Goal: Transaction & Acquisition: Purchase product/service

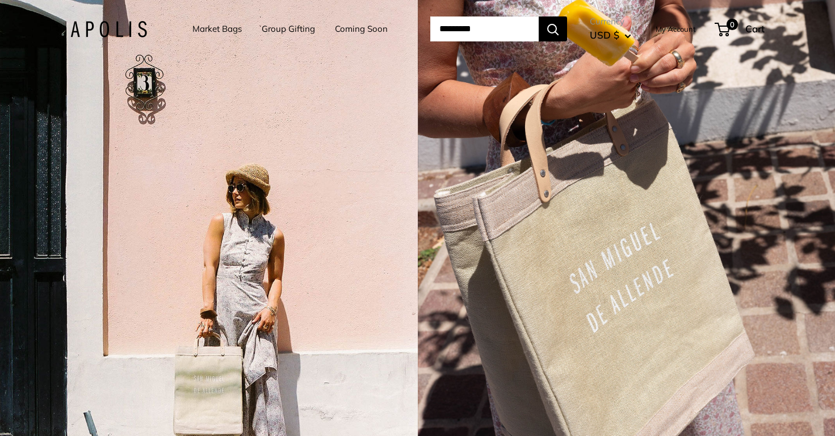
click at [690, 32] on link "My Account" at bounding box center [675, 29] width 40 height 14
click at [735, 30] on span "0" at bounding box center [732, 25] width 14 height 14
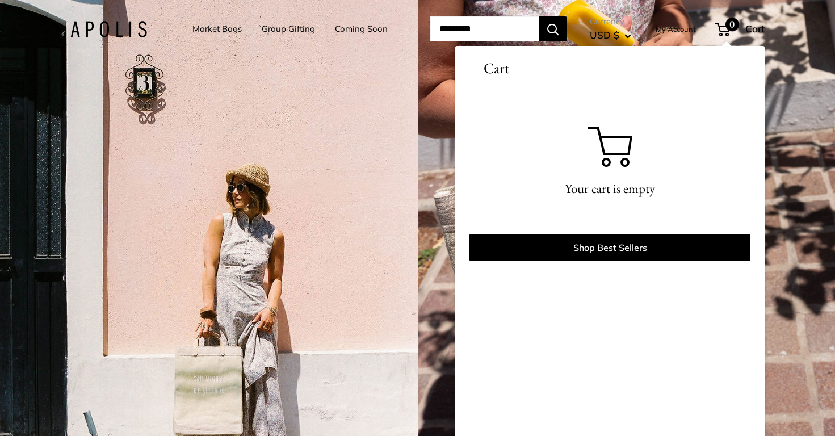
click at [676, 27] on link "My Account" at bounding box center [675, 29] width 40 height 14
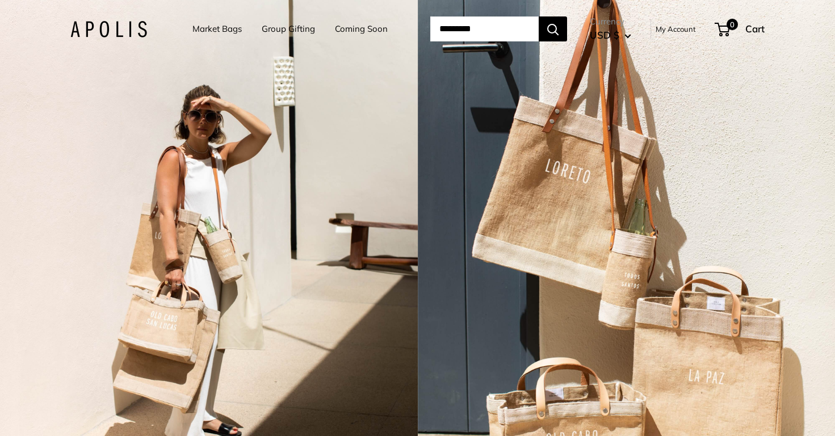
click at [206, 26] on link "Market Bags" at bounding box center [216, 29] width 49 height 16
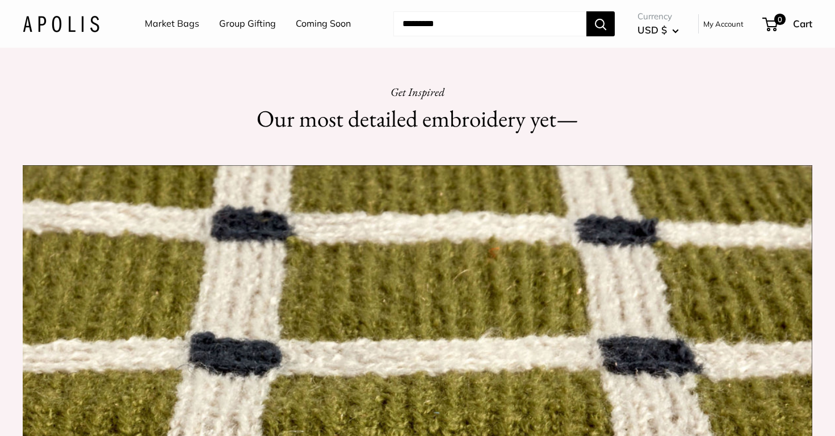
scroll to position [1039, 0]
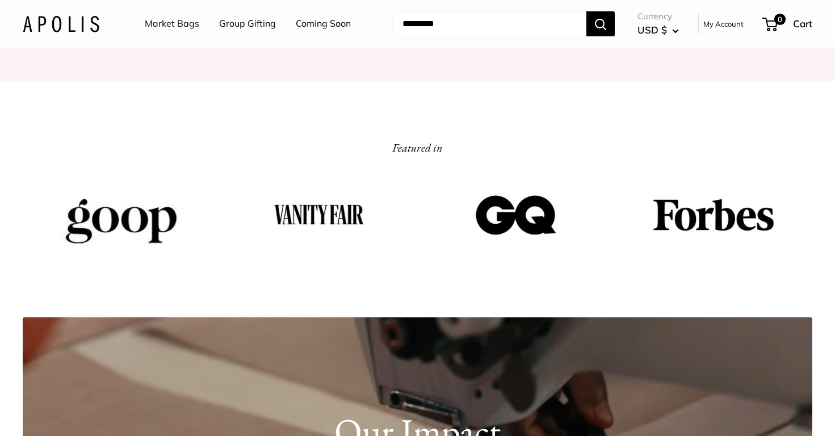
scroll to position [1114, 0]
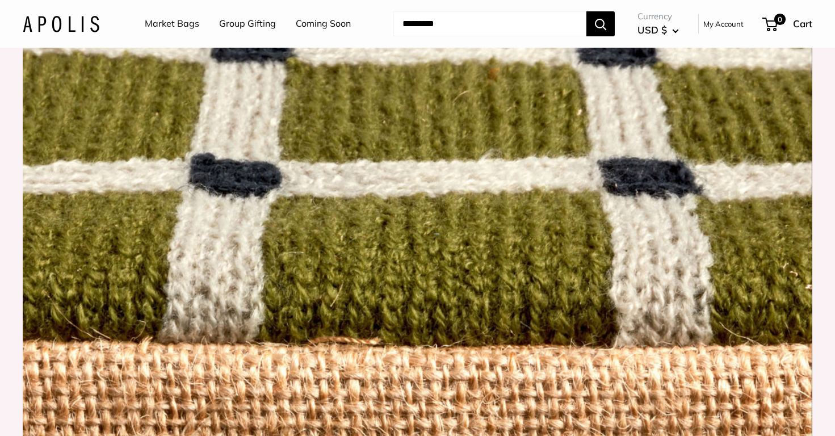
click at [179, 22] on link "Market Bags" at bounding box center [172, 23] width 54 height 17
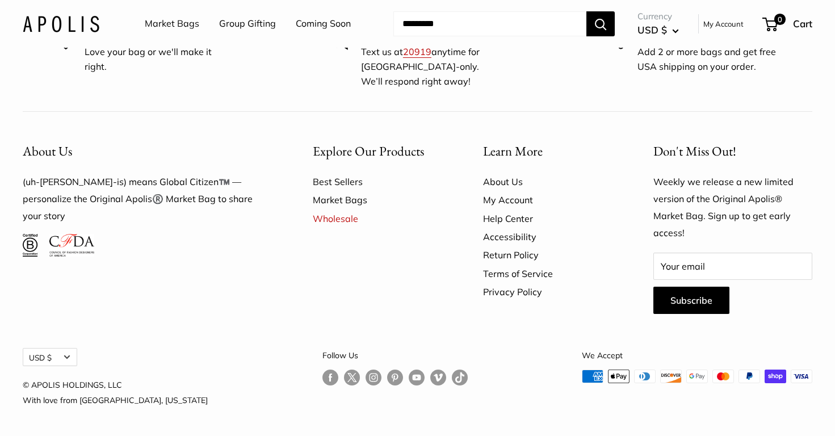
scroll to position [3336, 0]
click at [344, 198] on link "Market Bags" at bounding box center [378, 200] width 130 height 18
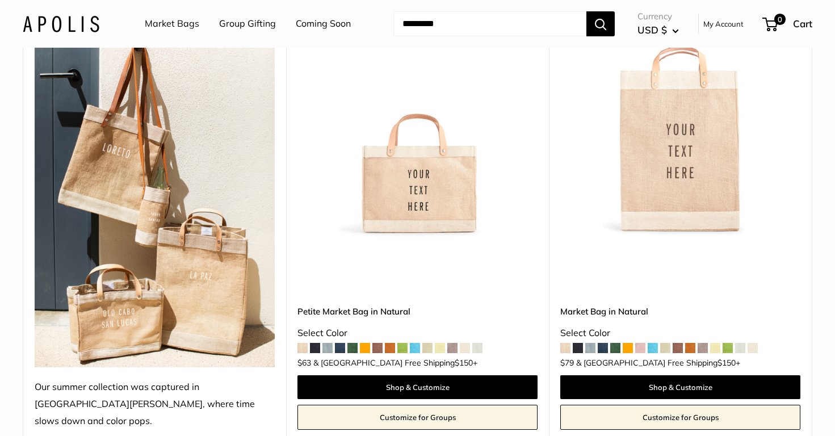
scroll to position [181, 0]
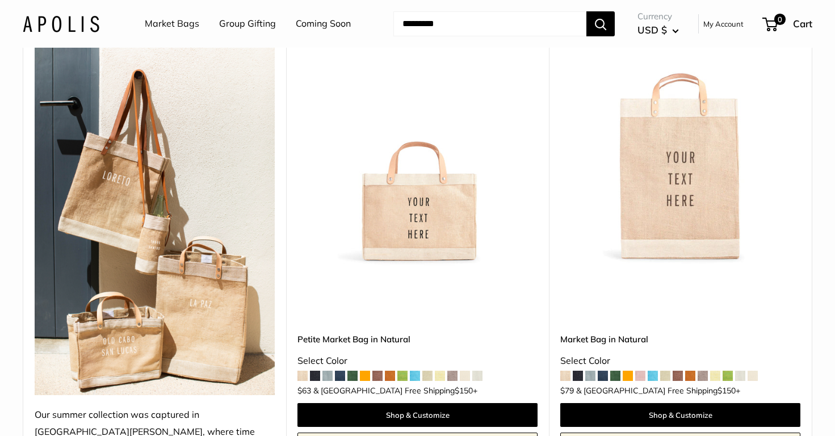
click at [0, 0] on img at bounding box center [0, 0] width 0 height 0
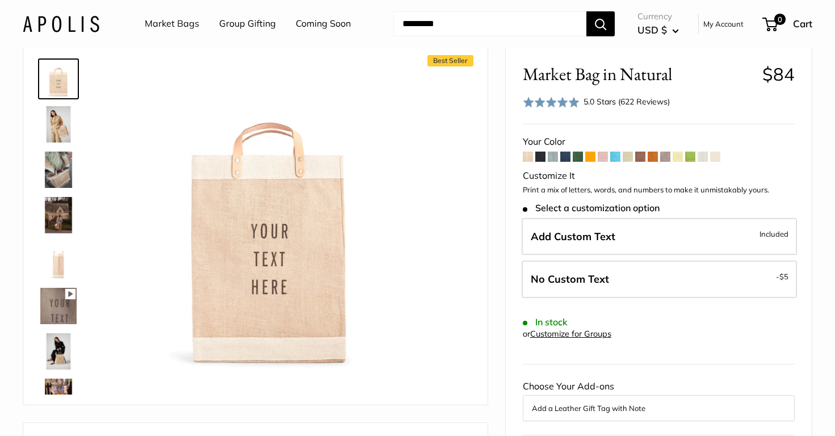
scroll to position [49, 0]
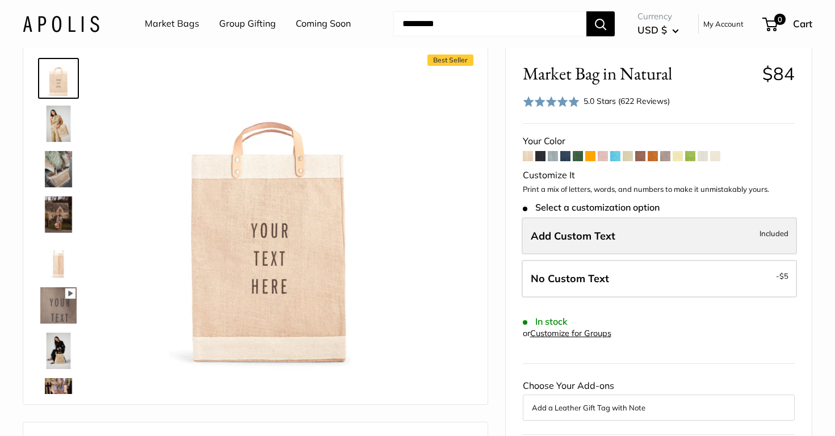
click at [730, 238] on label "Add Custom Text Included" at bounding box center [658, 235] width 275 height 37
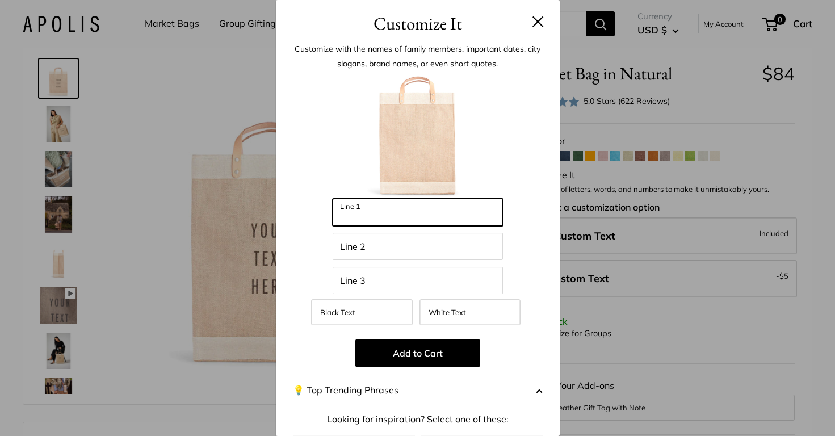
click at [415, 214] on input "Line 1" at bounding box center [417, 212] width 170 height 27
type input "****"
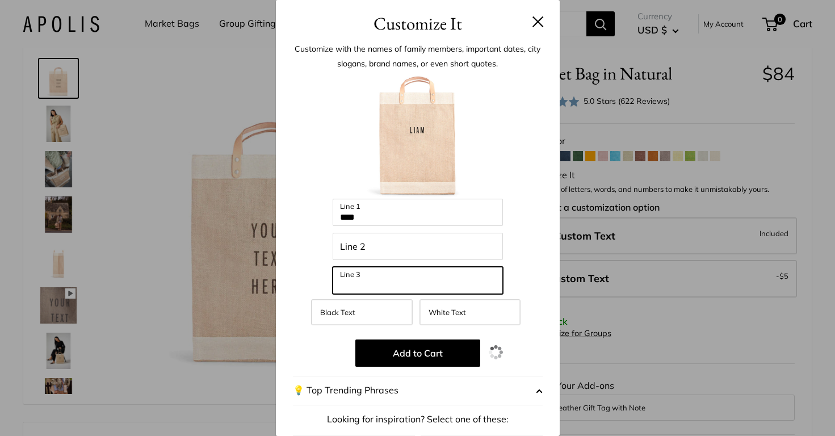
click at [380, 280] on input "Line 3" at bounding box center [417, 280] width 170 height 27
type input "****"
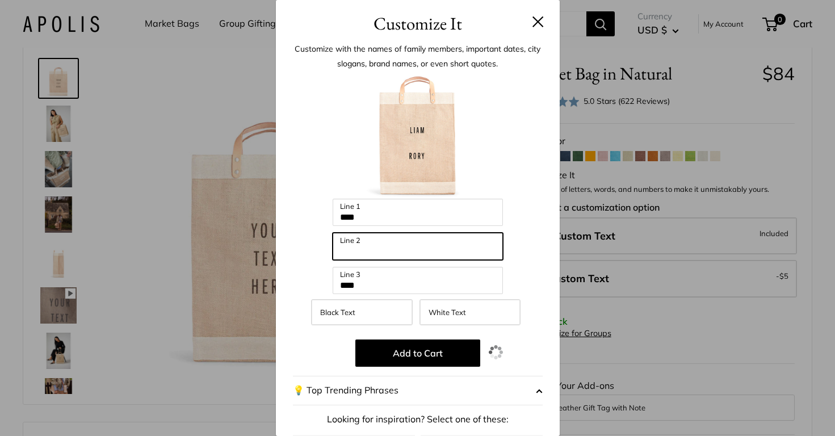
click at [380, 246] on input "Line 2" at bounding box center [417, 246] width 170 height 27
type input "*****"
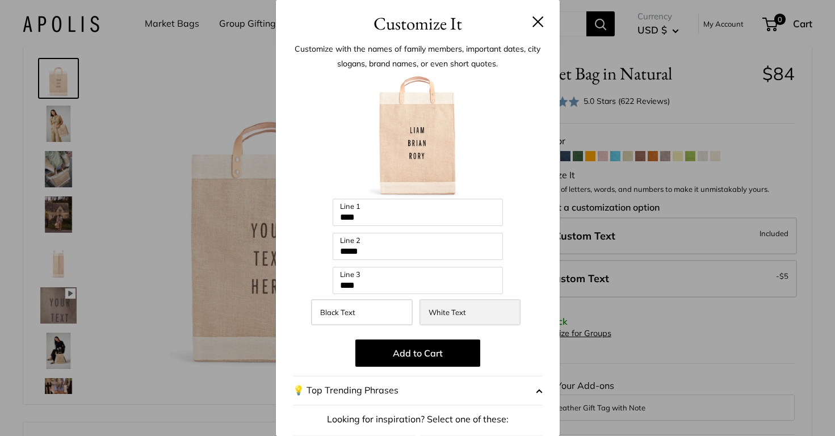
click at [444, 311] on span "White Text" at bounding box center [446, 312] width 37 height 9
click at [358, 312] on label "Black Text" at bounding box center [361, 312] width 101 height 26
click at [472, 312] on label "White Text" at bounding box center [469, 312] width 101 height 26
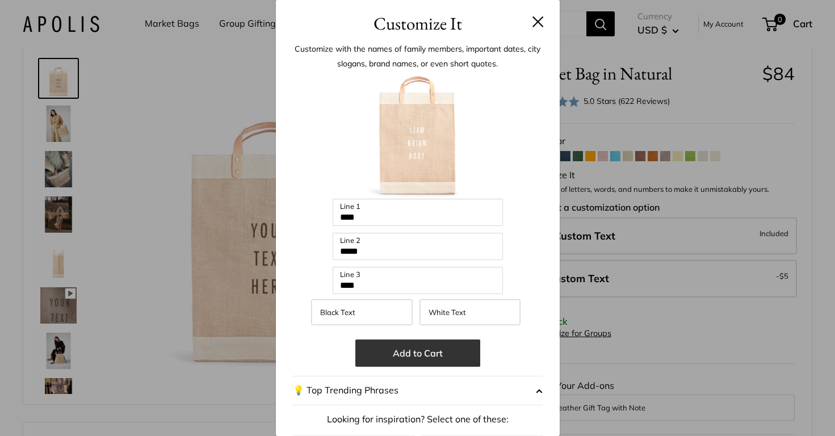
click at [431, 353] on button "Add to Cart" at bounding box center [417, 352] width 125 height 27
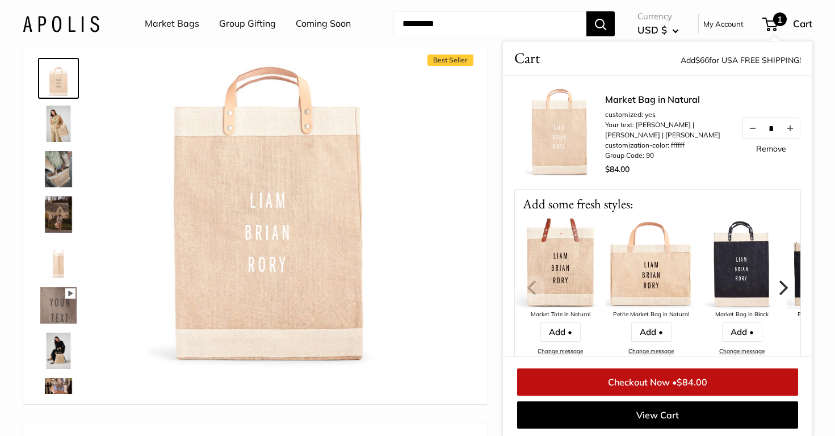
scroll to position [50, 0]
click at [51, 119] on img at bounding box center [58, 122] width 36 height 36
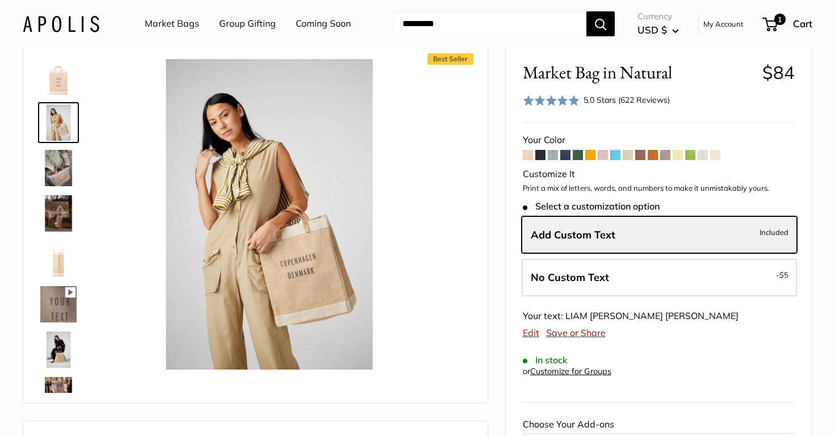
click at [56, 169] on img at bounding box center [58, 168] width 36 height 36
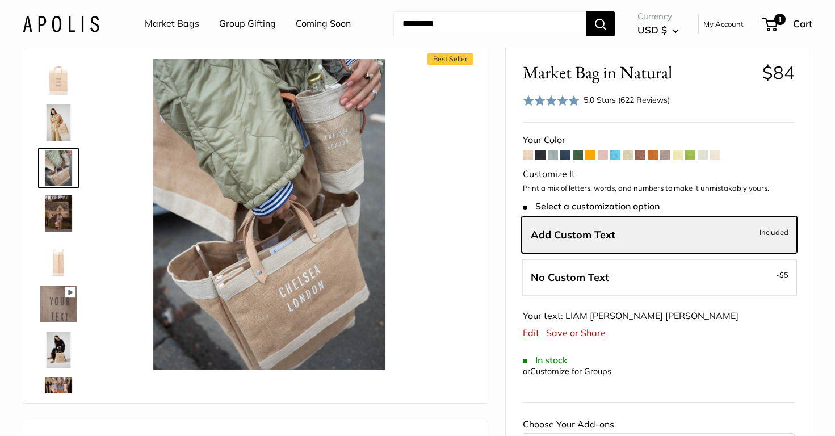
click at [56, 203] on img at bounding box center [58, 213] width 36 height 36
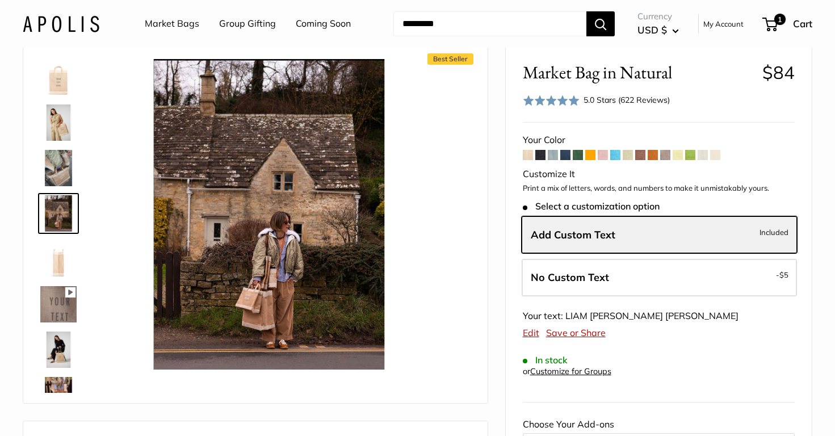
click at [60, 261] on img at bounding box center [58, 259] width 36 height 36
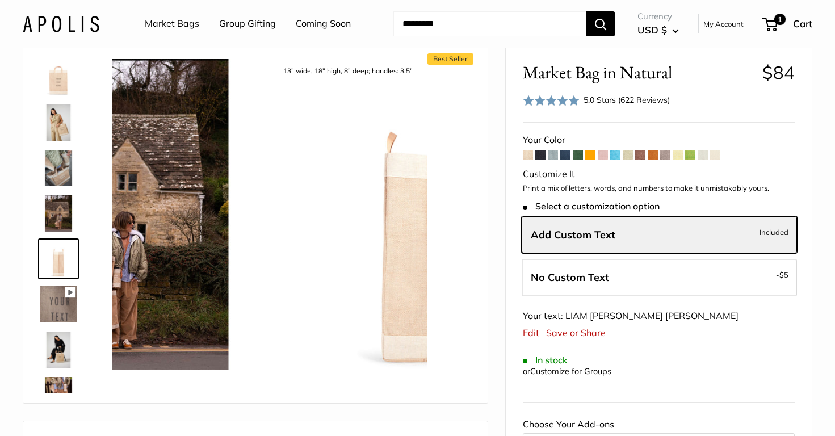
scroll to position [35, 0]
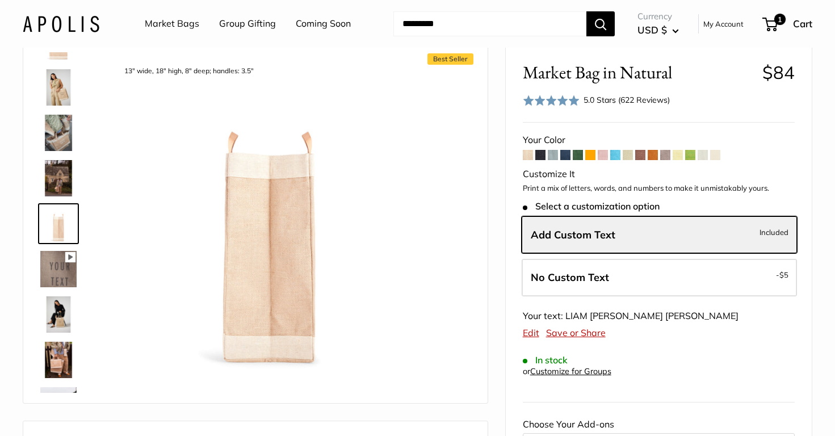
click at [60, 276] on img at bounding box center [58, 269] width 36 height 36
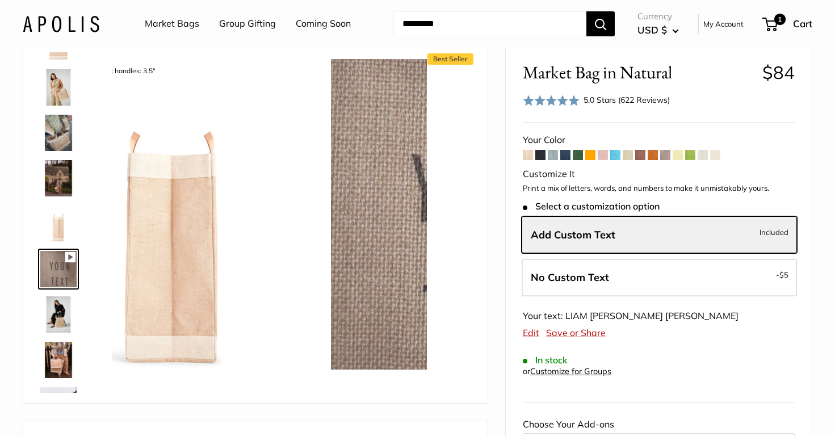
scroll to position [81, 0]
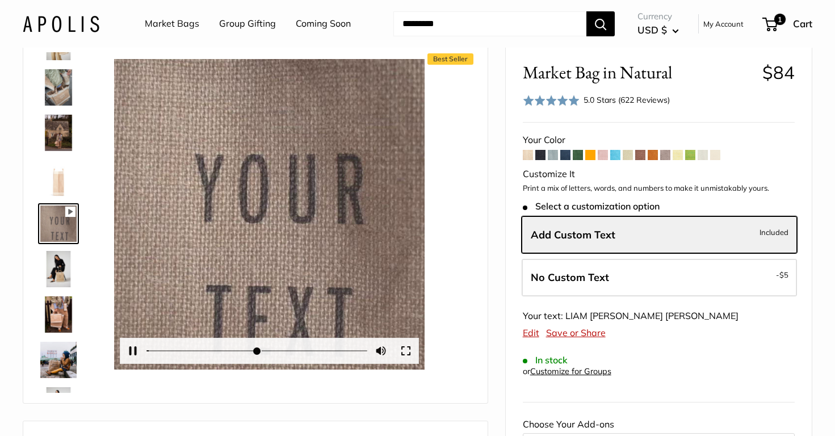
click at [276, 214] on div "Pause Play % buffered 00:00 Unmute Mute Exit fullscreen Enter fullscreen Play" at bounding box center [269, 214] width 310 height 310
click at [131, 352] on button "Pause Play" at bounding box center [132, 350] width 25 height 25
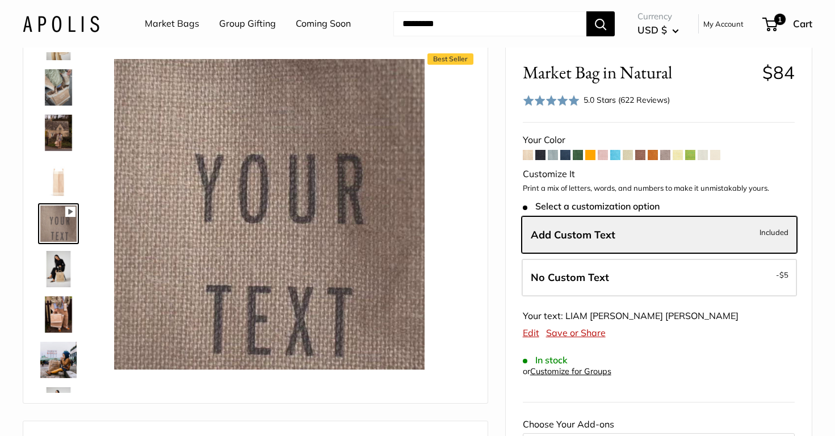
click at [57, 267] on img at bounding box center [58, 269] width 36 height 36
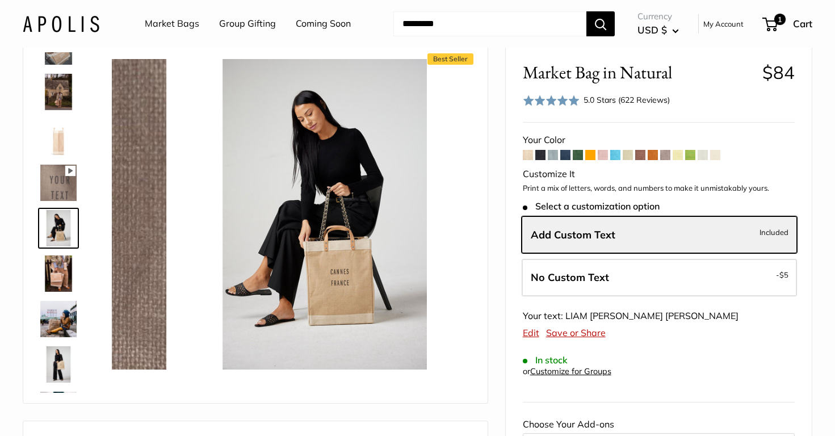
scroll to position [126, 0]
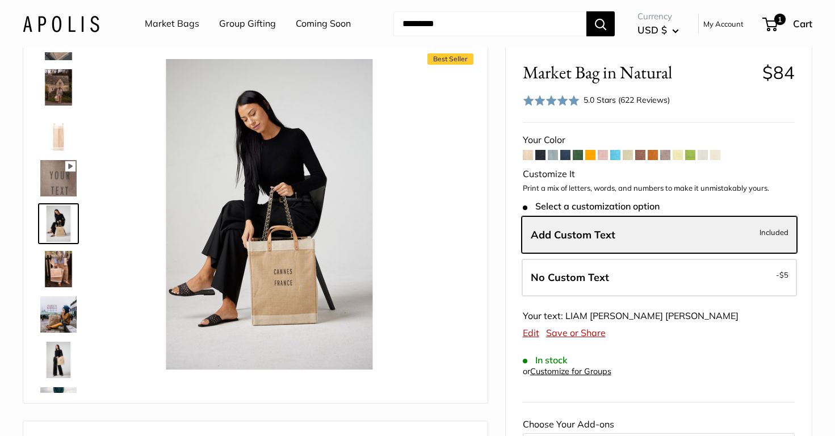
type input "*****"
click at [60, 306] on img at bounding box center [58, 314] width 36 height 36
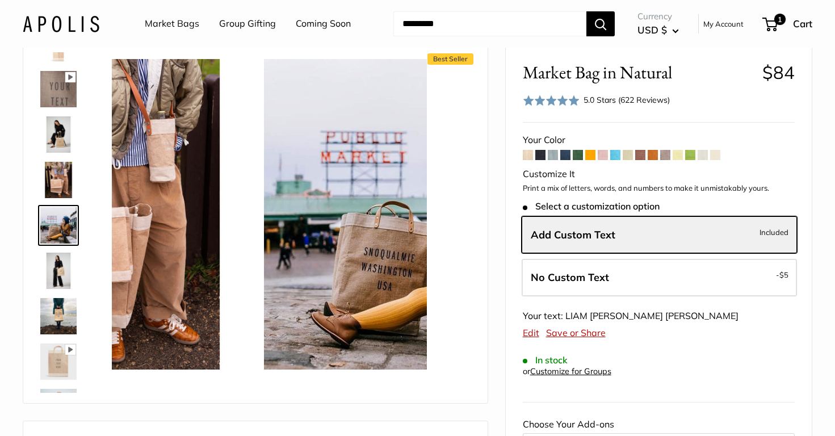
scroll to position [217, 0]
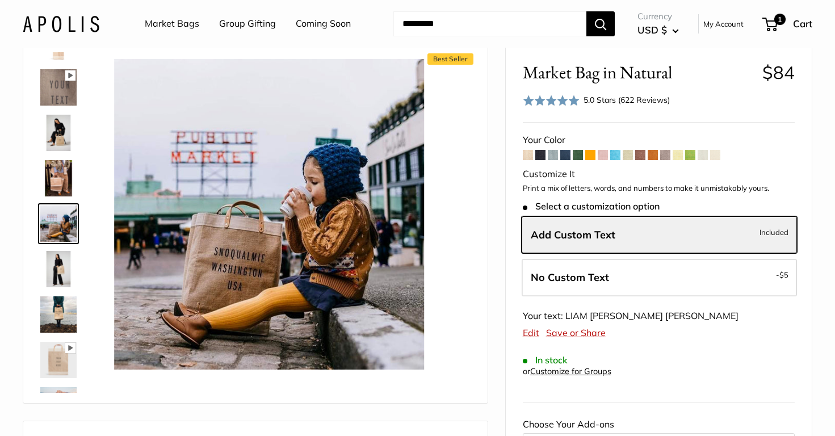
click at [62, 353] on img at bounding box center [58, 360] width 36 height 36
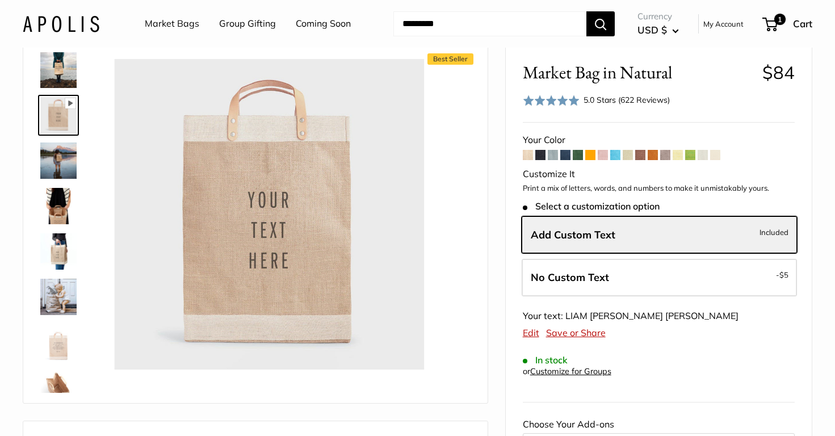
scroll to position [464, 0]
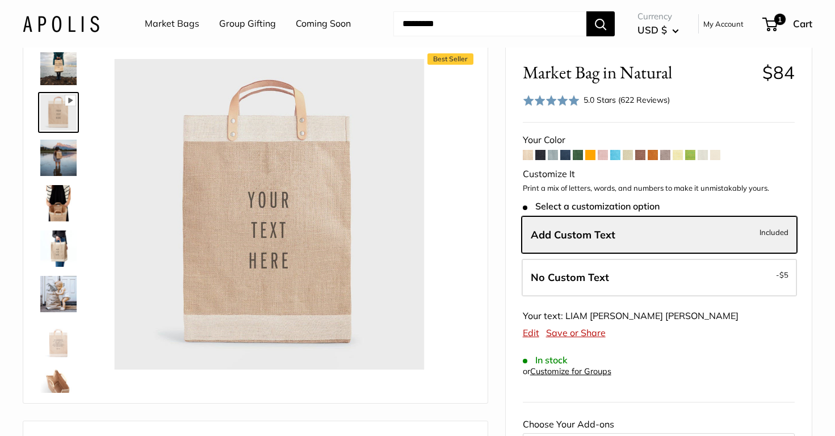
type input "*"
click at [53, 349] on img at bounding box center [58, 339] width 36 height 36
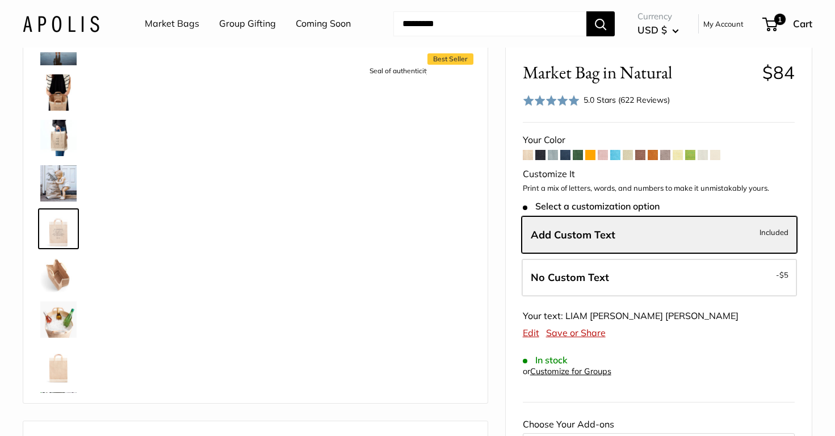
scroll to position [580, 0]
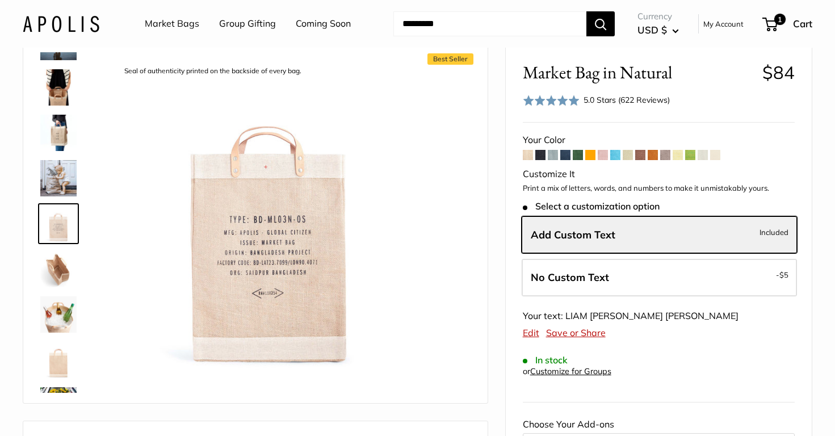
click at [60, 267] on img at bounding box center [58, 269] width 36 height 36
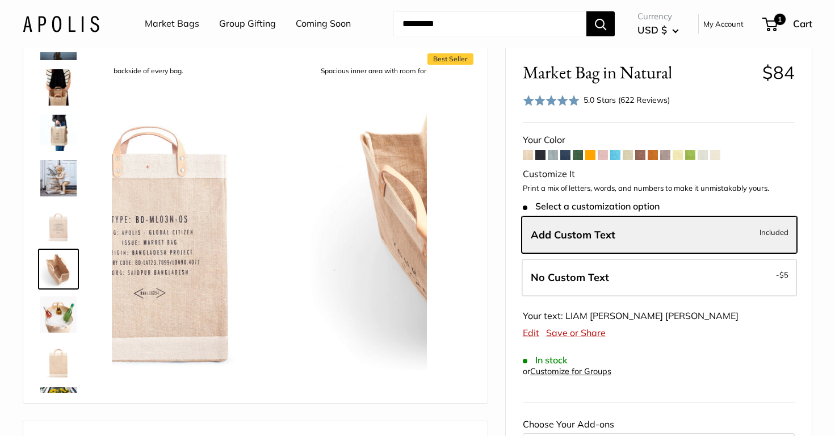
scroll to position [617, 0]
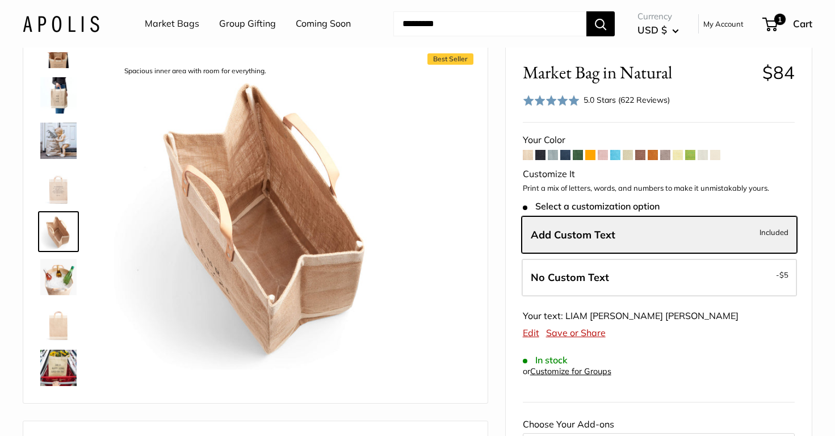
click at [59, 325] on img at bounding box center [58, 322] width 36 height 36
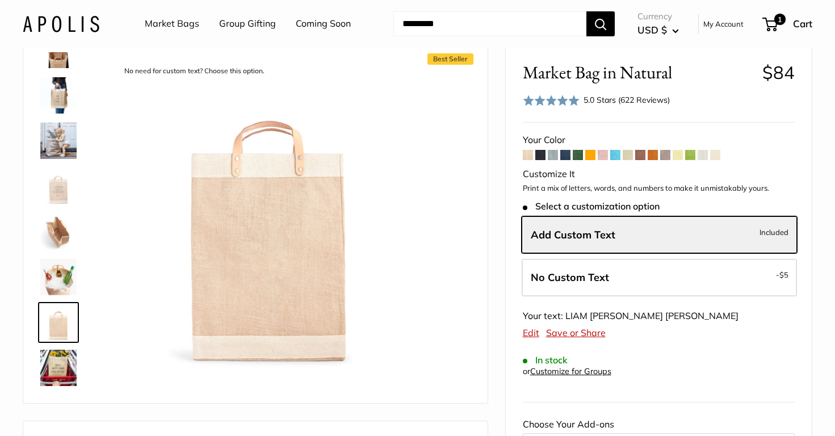
click at [58, 350] on img at bounding box center [58, 367] width 36 height 36
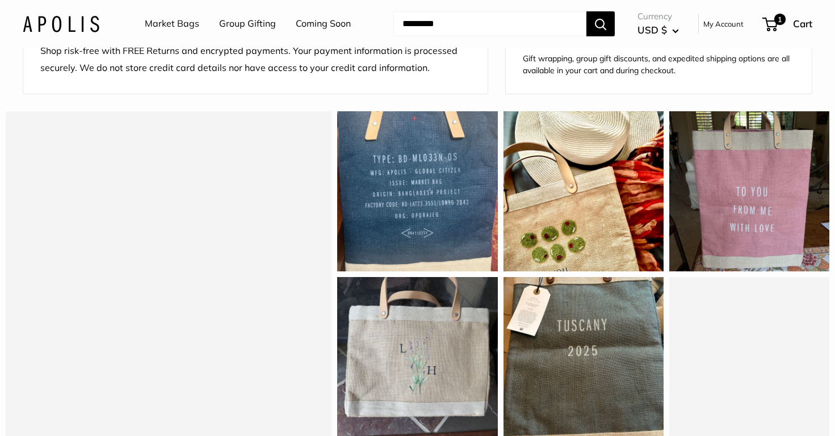
scroll to position [925, 0]
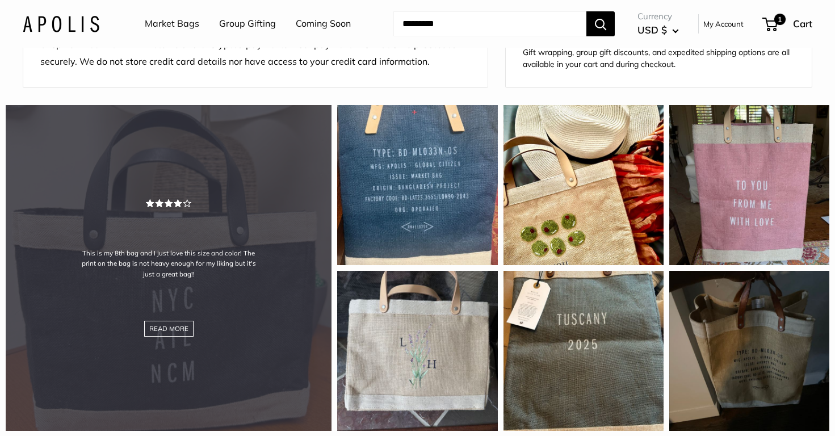
click at [190, 182] on div "This is my 8th bag and I just love this size and color! The print on the bag is…" at bounding box center [169, 268] width 326 height 326
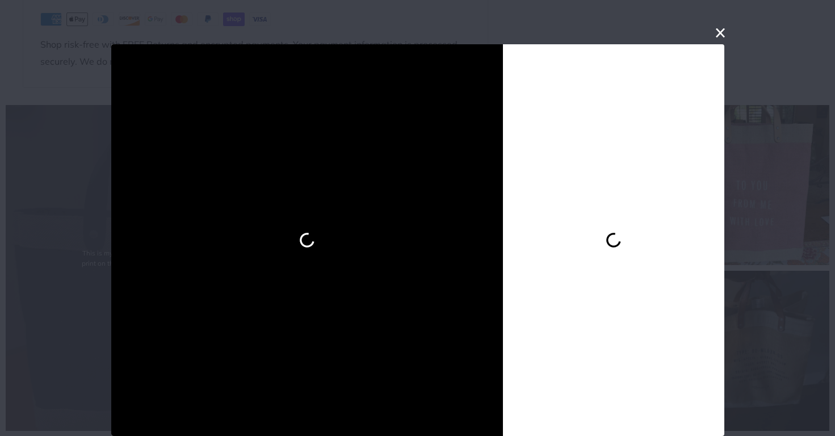
scroll to position [0, 0]
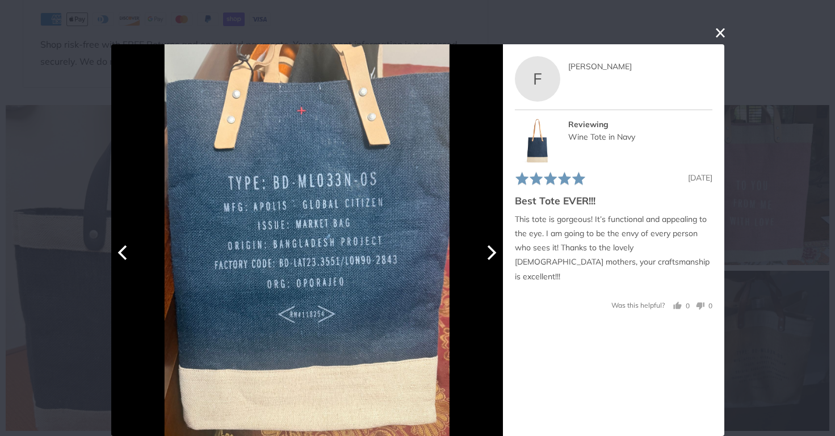
click at [491, 246] on icon "Next" at bounding box center [489, 252] width 15 height 15
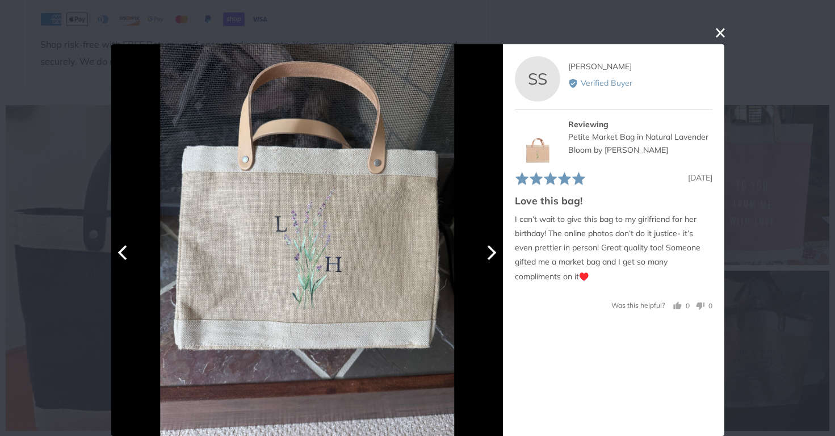
click at [491, 249] on icon "Next" at bounding box center [491, 252] width 9 height 15
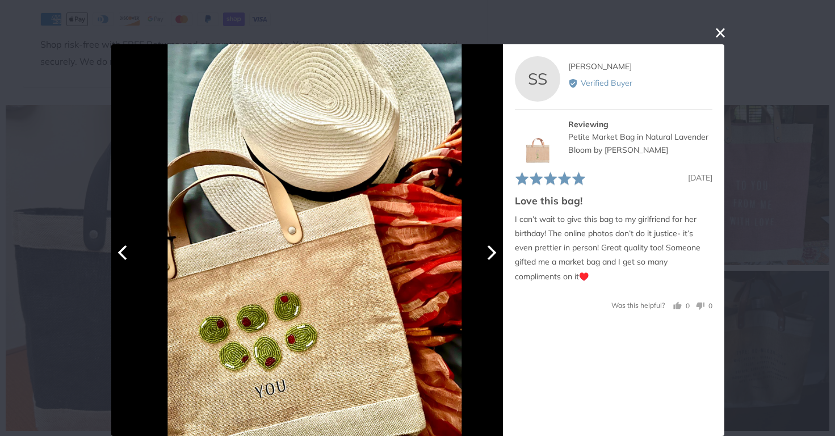
click at [491, 249] on icon "Next" at bounding box center [491, 252] width 9 height 15
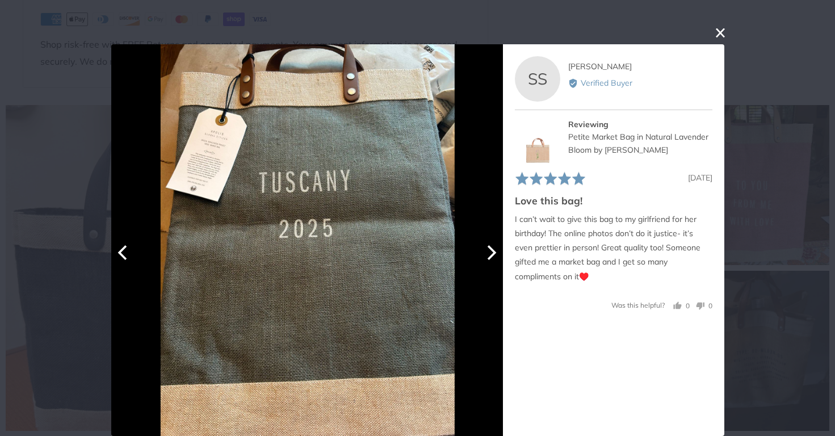
click at [491, 249] on icon "Next" at bounding box center [491, 252] width 9 height 15
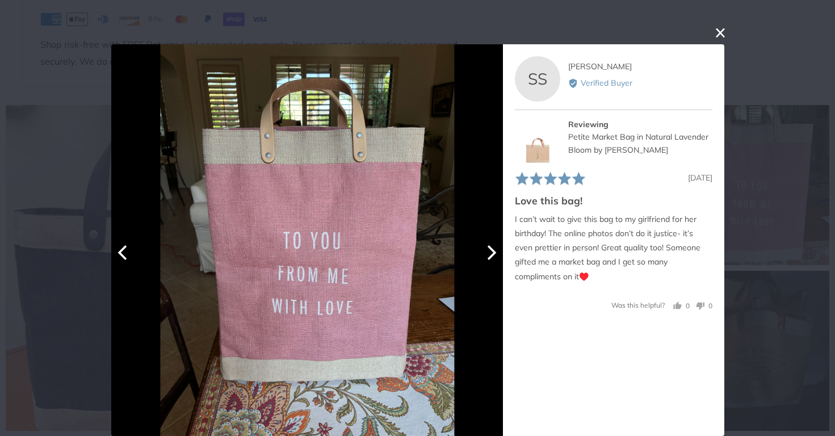
click at [491, 249] on icon "Next" at bounding box center [491, 252] width 9 height 15
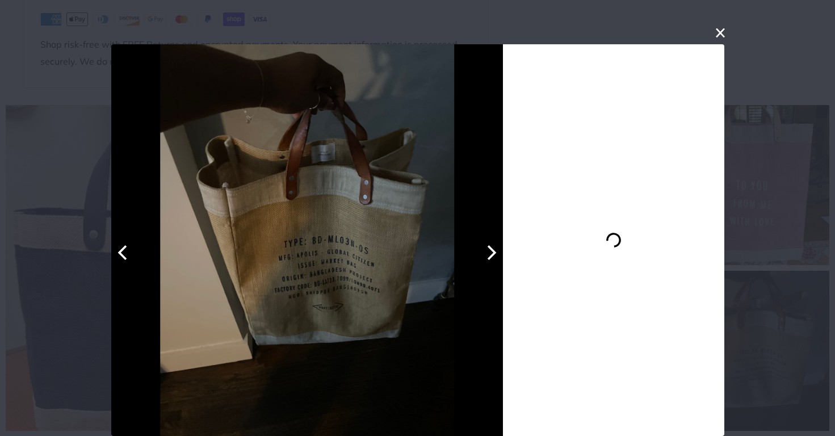
click at [491, 249] on icon "Next" at bounding box center [491, 252] width 9 height 15
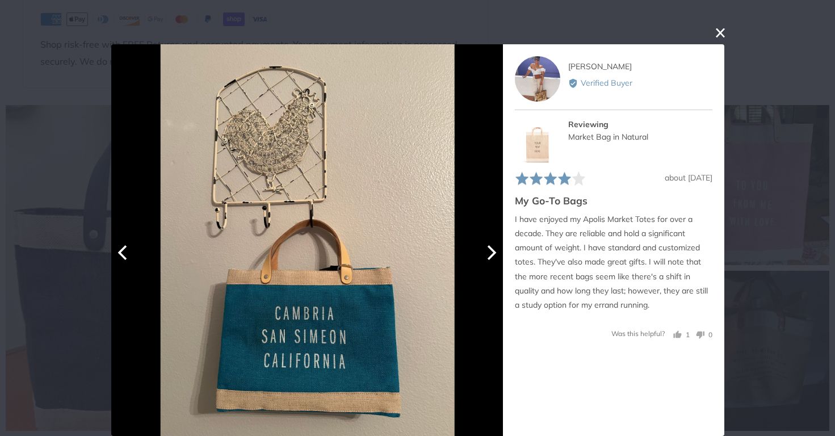
click at [491, 249] on icon "Next" at bounding box center [491, 252] width 9 height 15
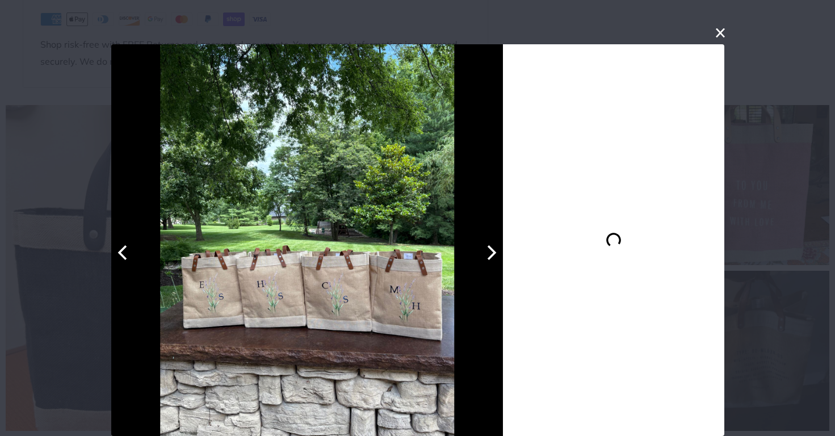
click at [491, 249] on icon "Next" at bounding box center [491, 252] width 9 height 15
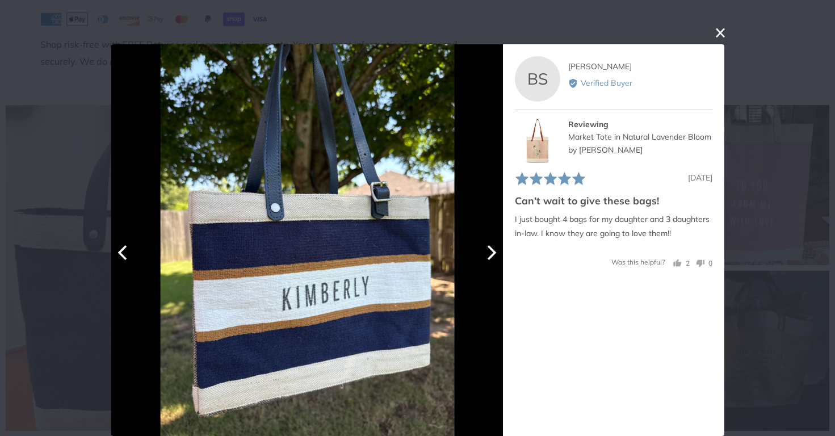
click at [491, 249] on icon "Next" at bounding box center [491, 252] width 9 height 15
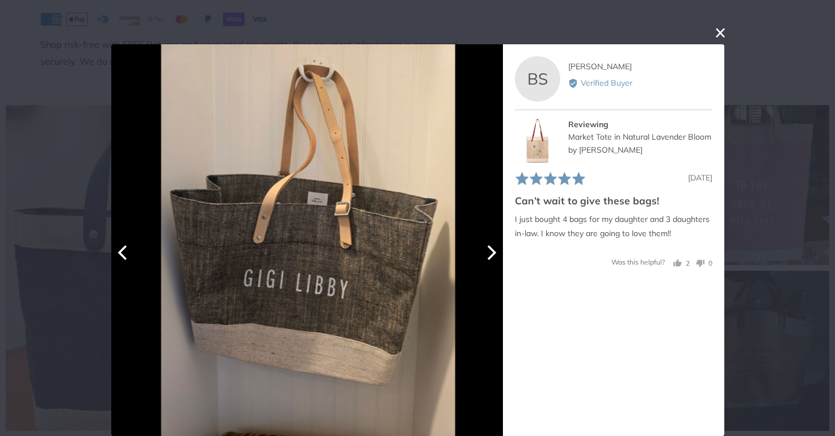
click at [491, 249] on icon "Next" at bounding box center [491, 252] width 9 height 15
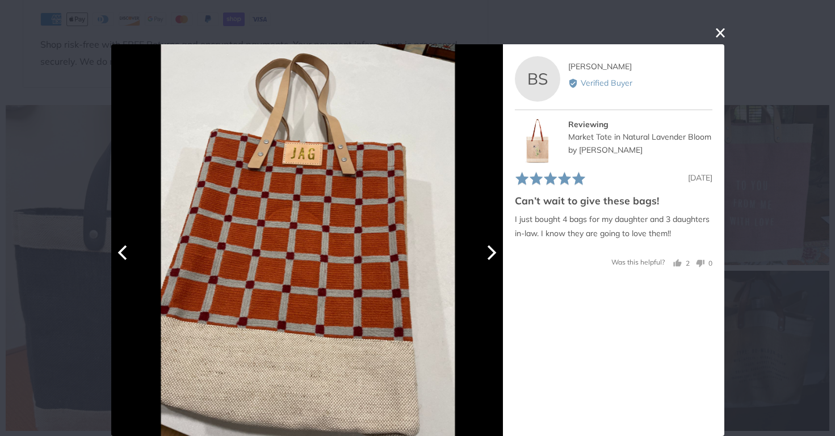
click at [491, 249] on icon "Next" at bounding box center [491, 252] width 9 height 15
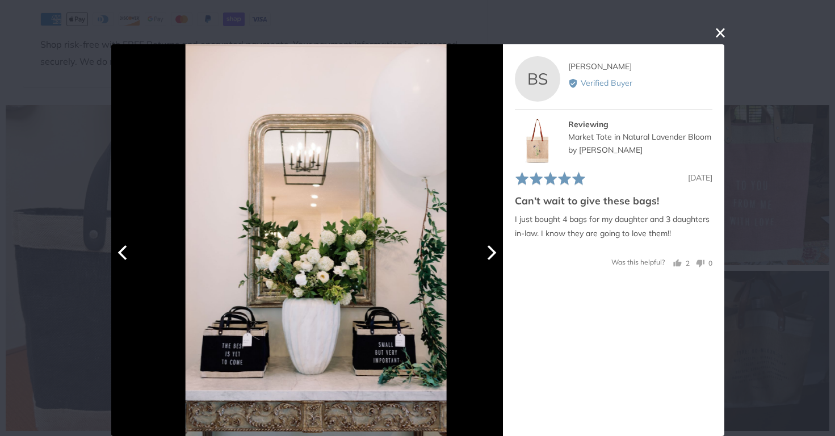
click at [491, 249] on icon "Next" at bounding box center [491, 252] width 9 height 15
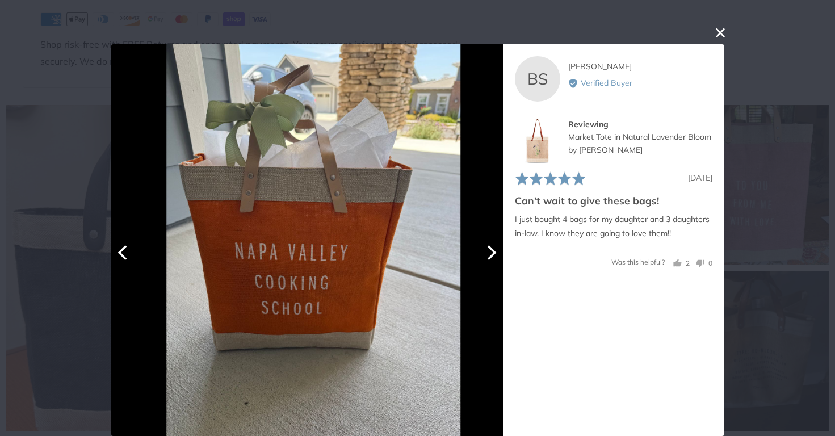
click at [491, 249] on icon "Next" at bounding box center [491, 252] width 9 height 15
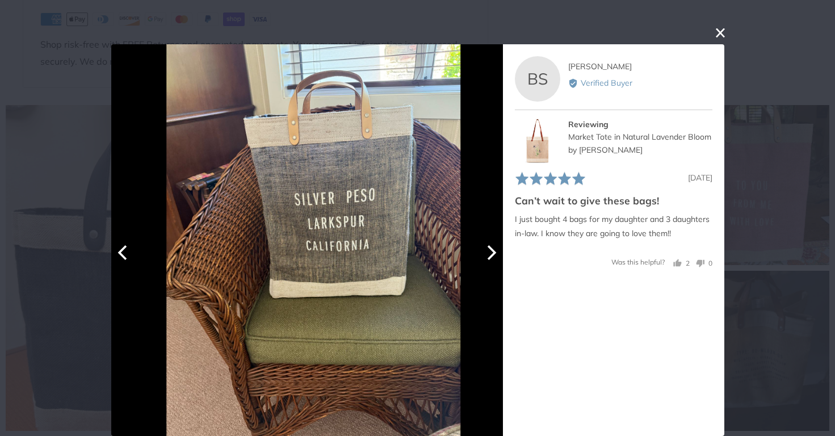
click at [491, 249] on icon "Next" at bounding box center [491, 252] width 9 height 15
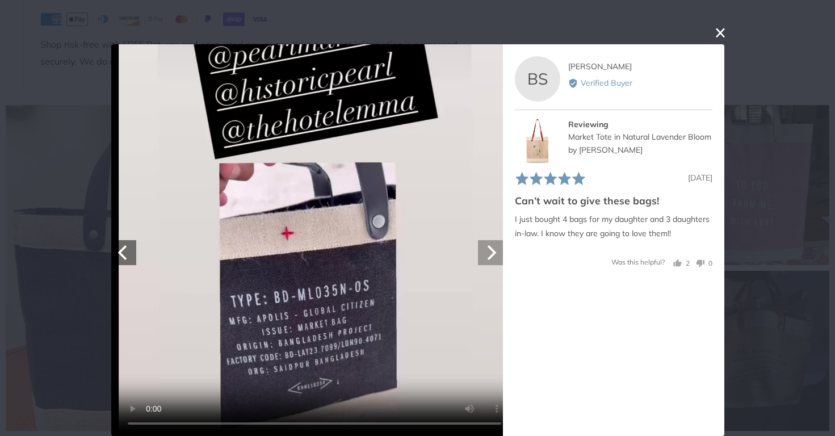
click at [491, 249] on icon "Next" at bounding box center [491, 252] width 9 height 15
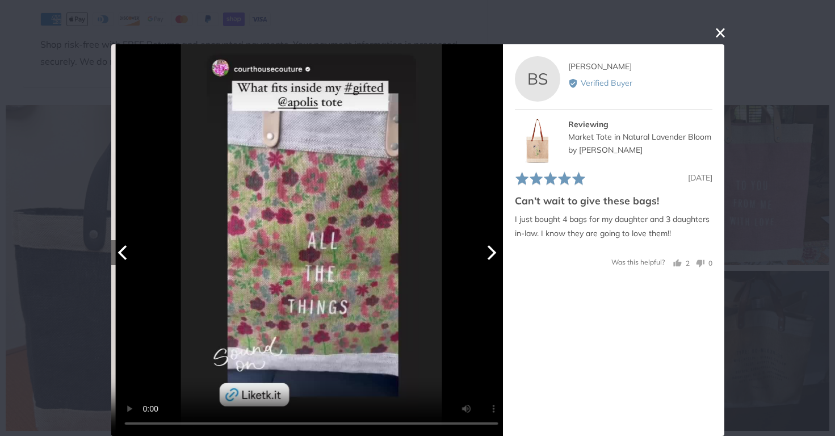
click at [491, 249] on icon "Next" at bounding box center [491, 252] width 9 height 15
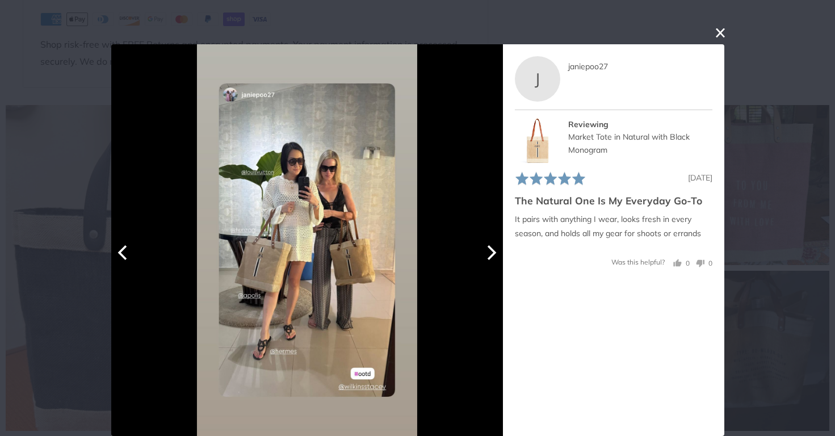
click at [491, 249] on icon "Next" at bounding box center [491, 252] width 9 height 15
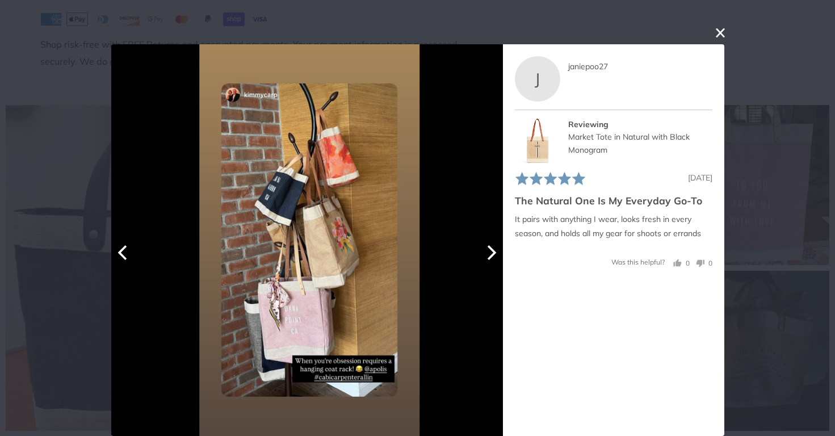
click at [491, 249] on icon "Next" at bounding box center [491, 252] width 9 height 15
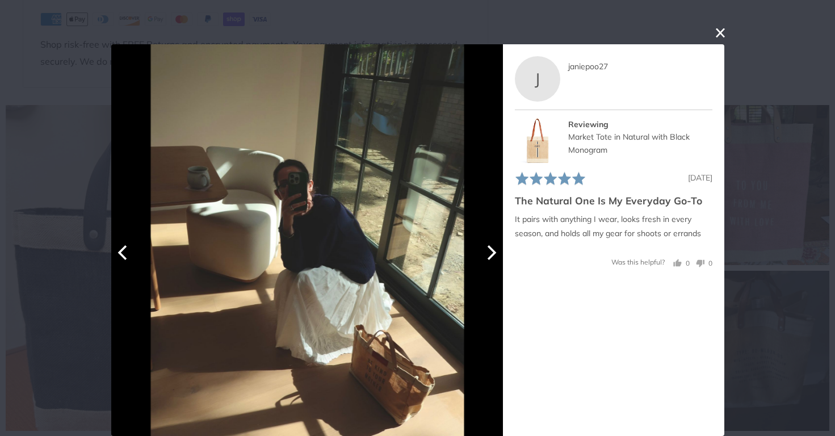
click at [491, 249] on icon "Next" at bounding box center [491, 252] width 9 height 15
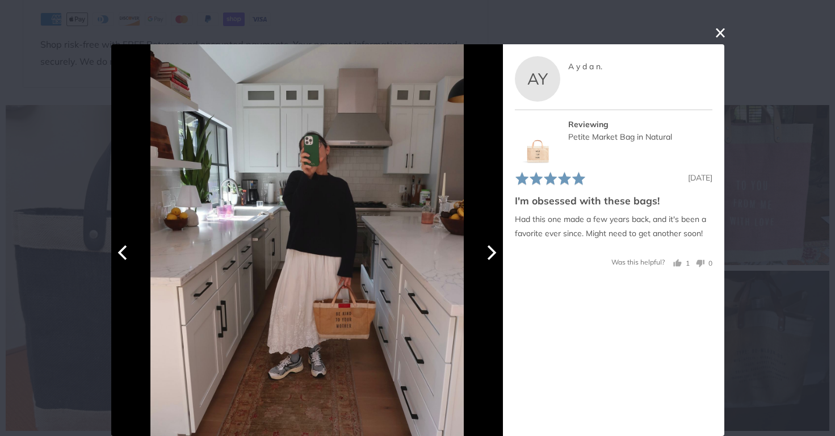
click at [125, 246] on icon "Previous" at bounding box center [121, 252] width 9 height 15
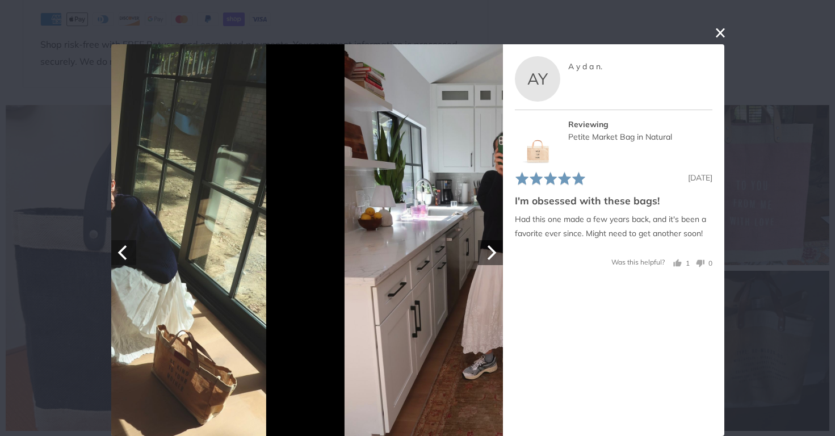
click at [125, 246] on icon "Previous" at bounding box center [121, 252] width 9 height 15
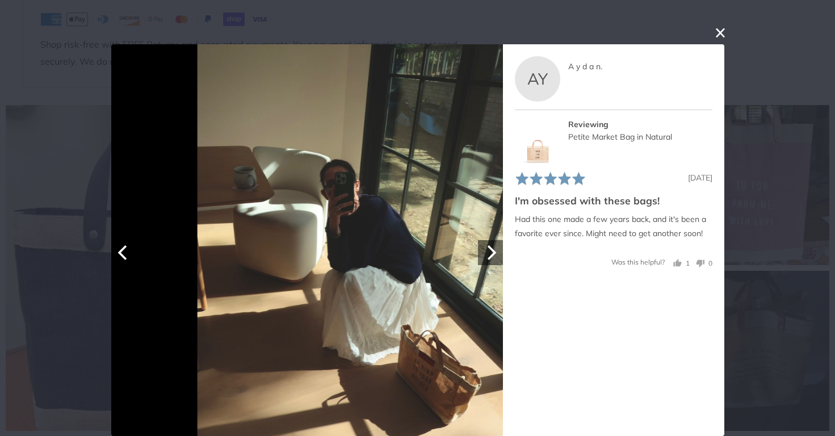
click at [125, 246] on icon "Previous" at bounding box center [121, 252] width 9 height 15
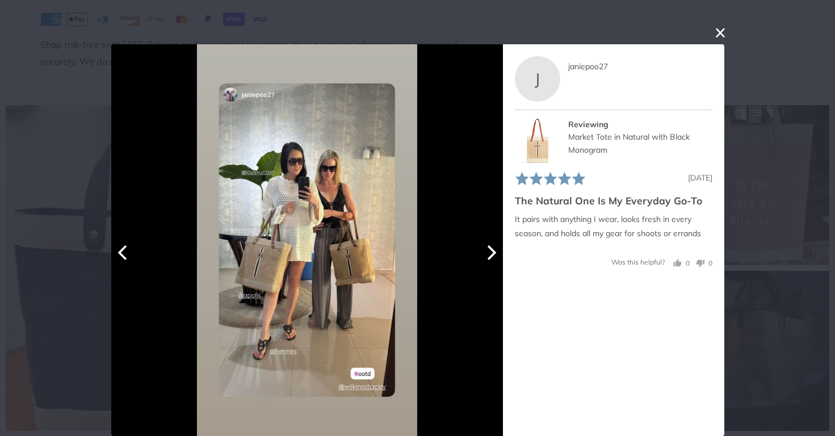
click at [492, 247] on icon "Next" at bounding box center [489, 252] width 15 height 15
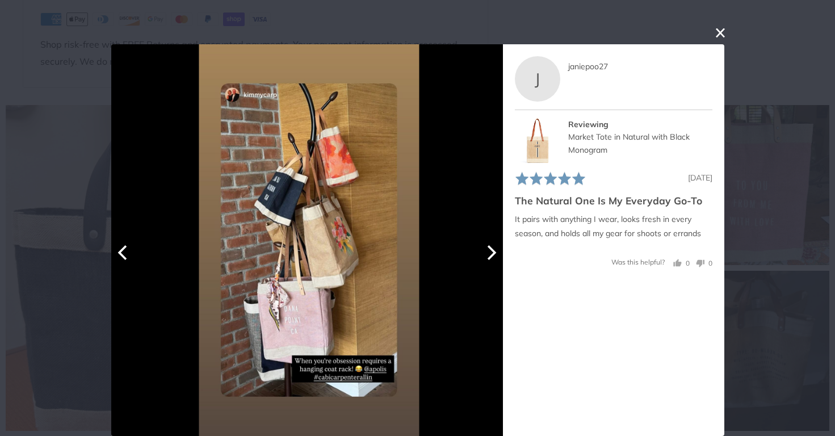
click at [492, 247] on icon "Next" at bounding box center [489, 252] width 15 height 15
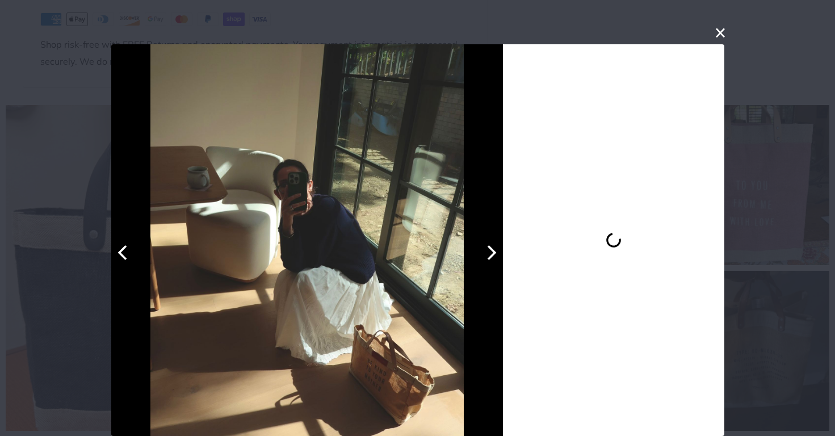
click at [492, 247] on icon "Next" at bounding box center [489, 252] width 15 height 15
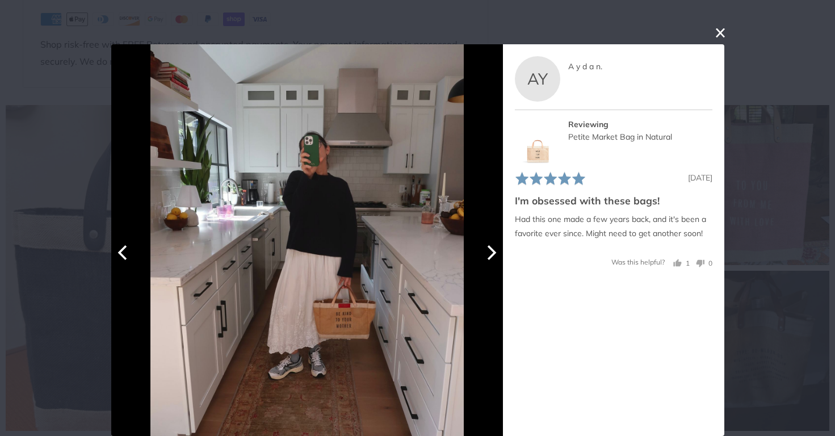
click at [492, 247] on icon "Next" at bounding box center [489, 252] width 15 height 15
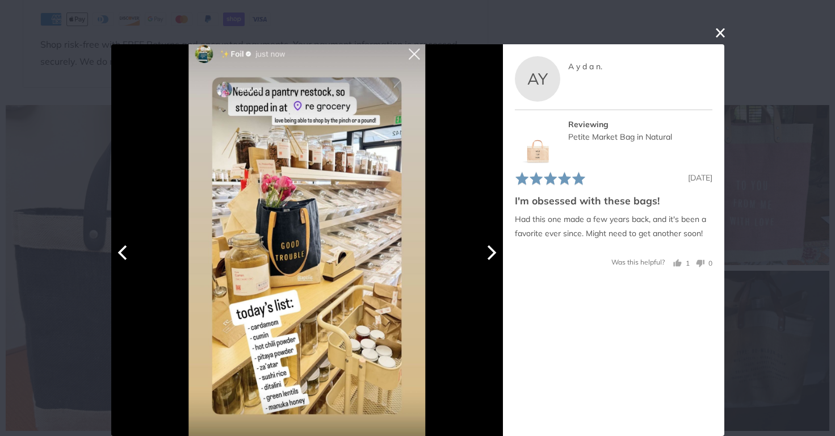
click at [492, 247] on icon "Next" at bounding box center [489, 252] width 15 height 15
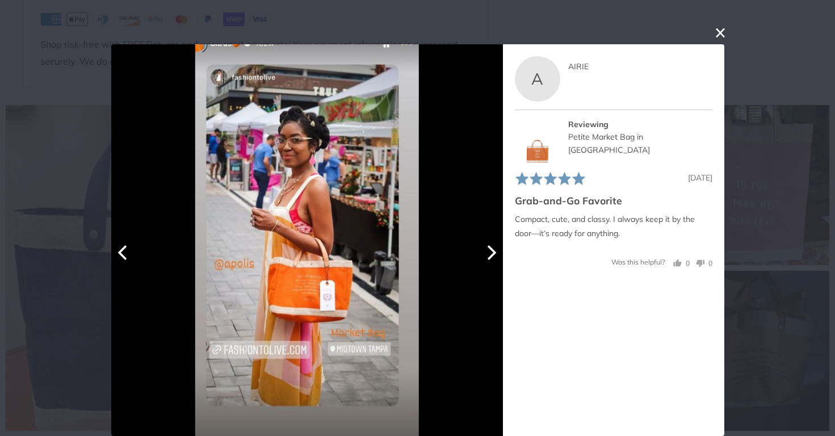
click at [492, 250] on icon "Next" at bounding box center [491, 252] width 9 height 15
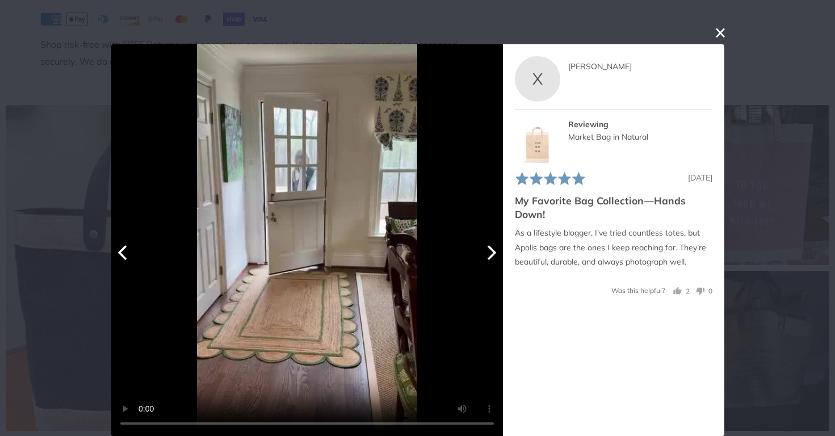
click at [492, 250] on icon "Next" at bounding box center [491, 252] width 9 height 15
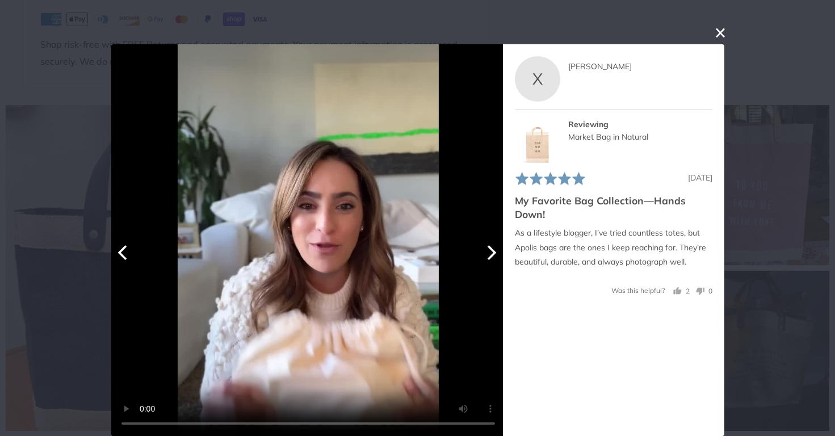
click at [492, 250] on icon "Next" at bounding box center [491, 252] width 9 height 15
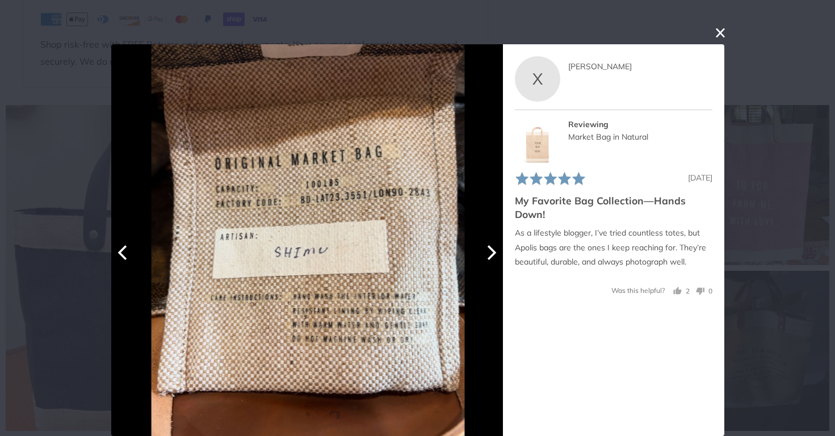
click at [492, 250] on icon "Next" at bounding box center [491, 252] width 9 height 15
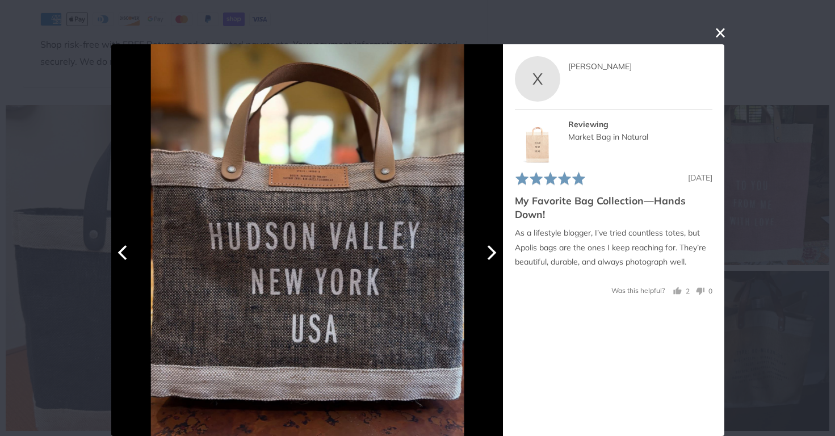
click at [492, 250] on icon "Next" at bounding box center [491, 252] width 9 height 15
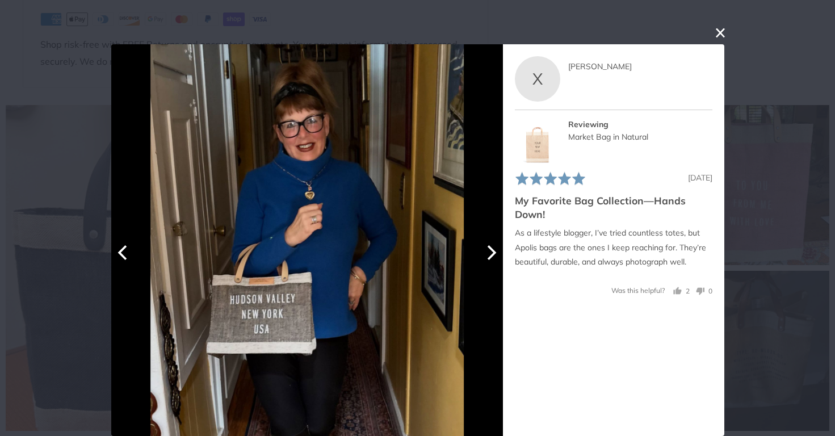
click at [492, 250] on icon "Next" at bounding box center [491, 252] width 9 height 15
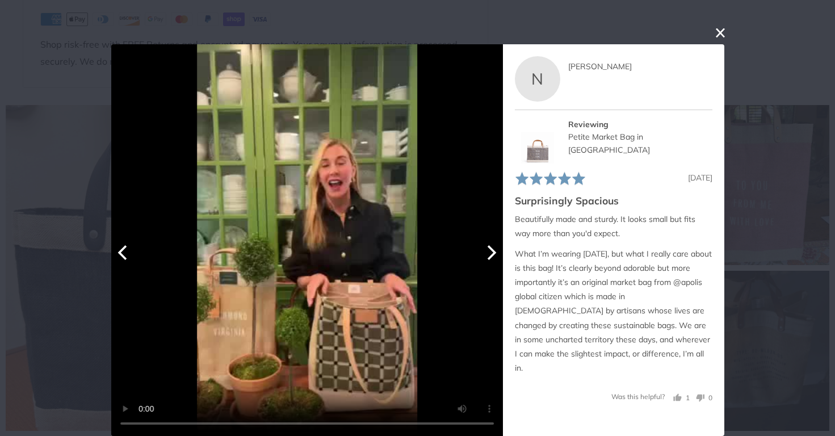
click at [492, 250] on icon "Next" at bounding box center [491, 252] width 9 height 15
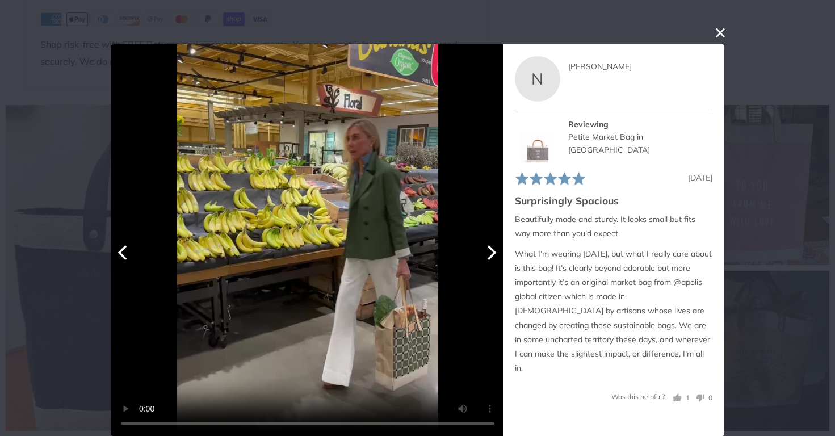
click at [492, 250] on icon "Next" at bounding box center [491, 252] width 9 height 15
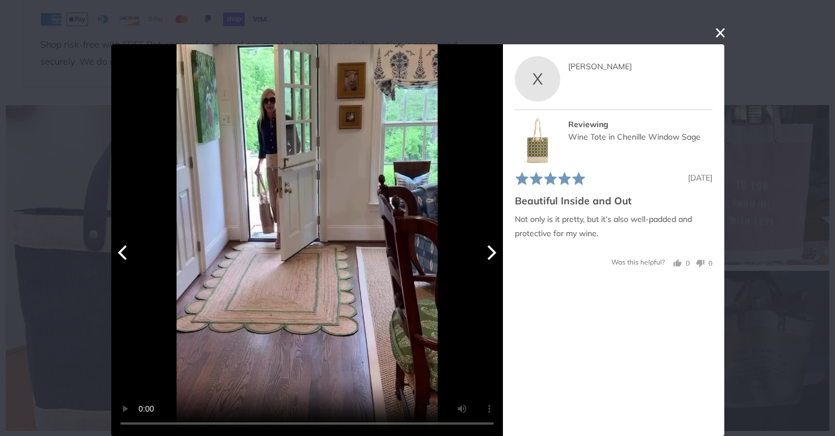
click at [492, 250] on icon "Next" at bounding box center [491, 252] width 9 height 15
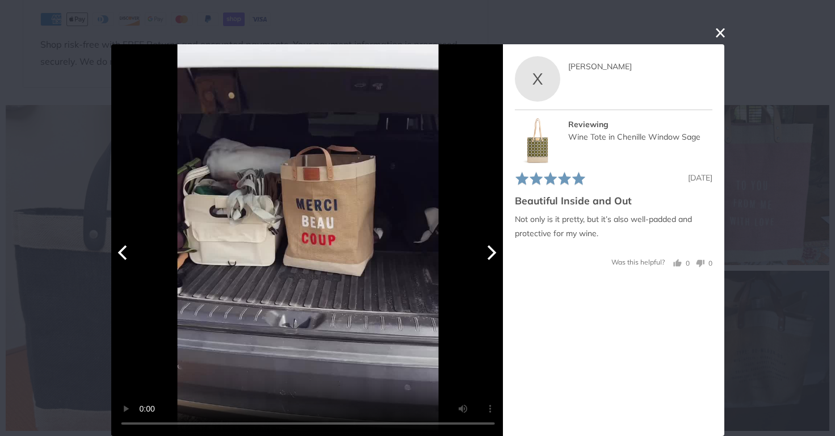
click at [492, 250] on icon "Next" at bounding box center [491, 252] width 9 height 15
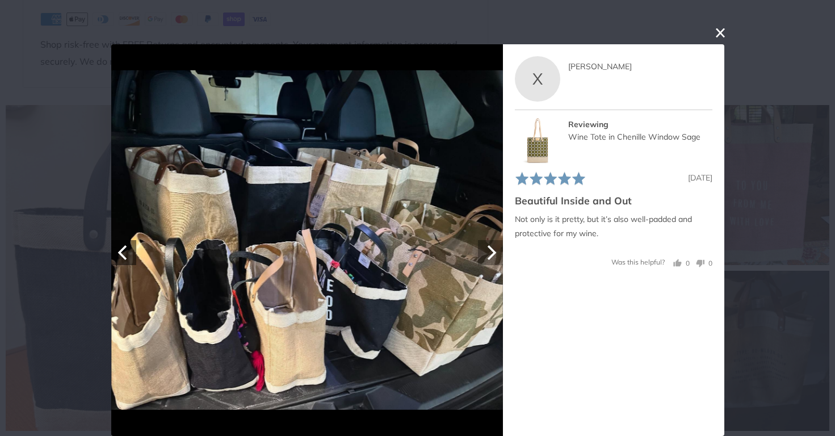
click at [492, 250] on icon "Next" at bounding box center [491, 252] width 9 height 15
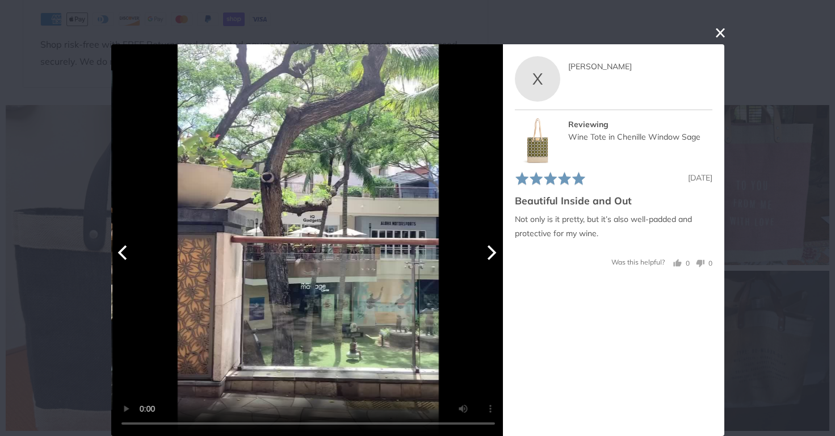
click at [492, 250] on icon "Next" at bounding box center [491, 252] width 9 height 15
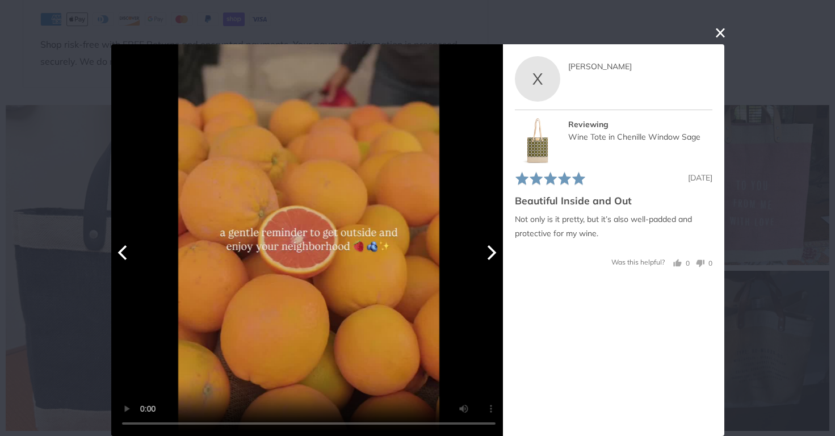
click at [492, 250] on icon "Next" at bounding box center [491, 252] width 9 height 15
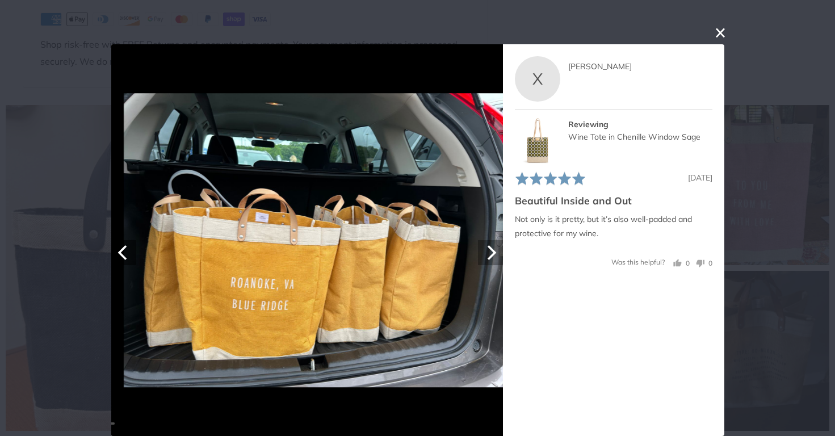
click at [492, 250] on icon "Next" at bounding box center [491, 252] width 9 height 15
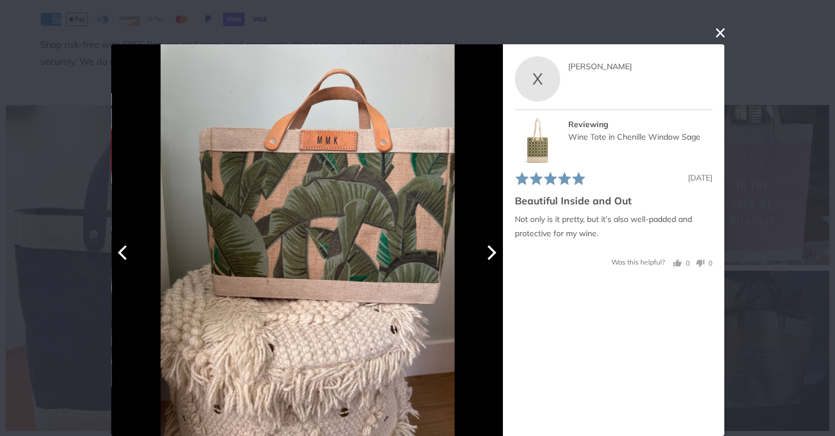
click at [492, 250] on icon "Next" at bounding box center [491, 252] width 9 height 15
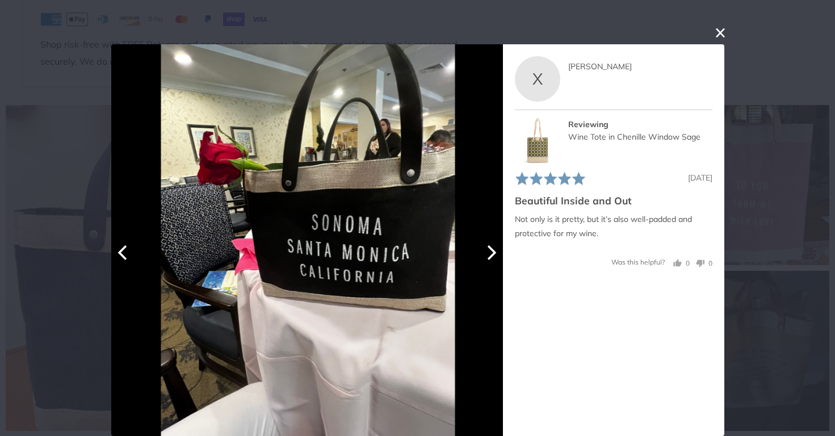
click at [492, 250] on icon "Next" at bounding box center [491, 252] width 9 height 15
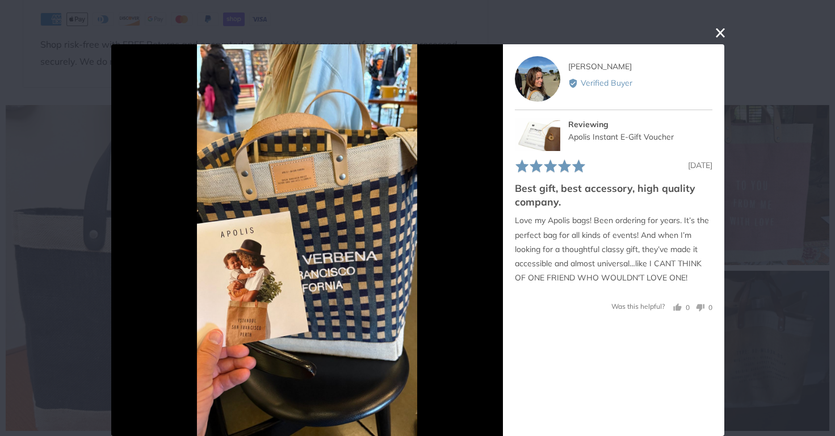
click at [720, 37] on button "close this modal window" at bounding box center [720, 33] width 14 height 14
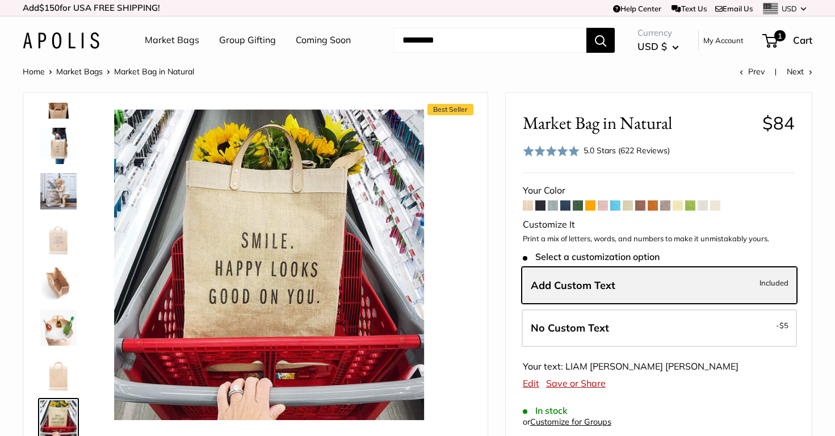
click at [713, 288] on label "Add Custom Text Included" at bounding box center [658, 285] width 275 height 37
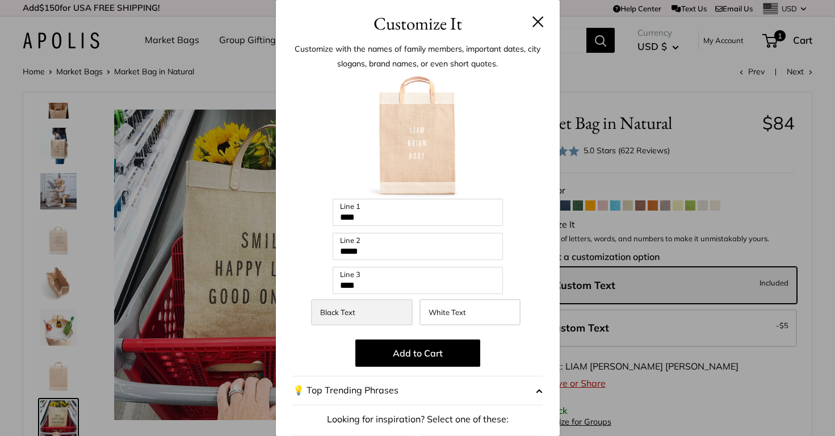
click at [375, 314] on label "Black Text" at bounding box center [361, 312] width 101 height 26
click at [456, 314] on span "White Text" at bounding box center [446, 312] width 37 height 9
click at [372, 327] on div "Black Text White Text" at bounding box center [417, 315] width 254 height 32
click at [355, 314] on span "Black Text" at bounding box center [337, 312] width 35 height 9
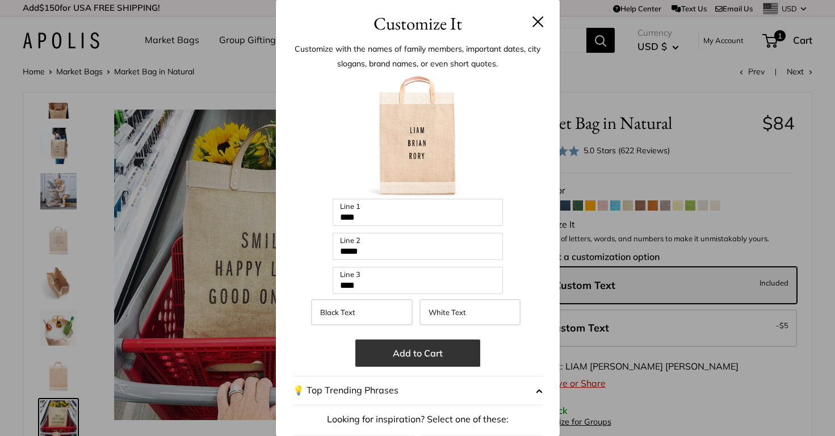
click at [398, 348] on button "Add to Cart" at bounding box center [417, 352] width 125 height 27
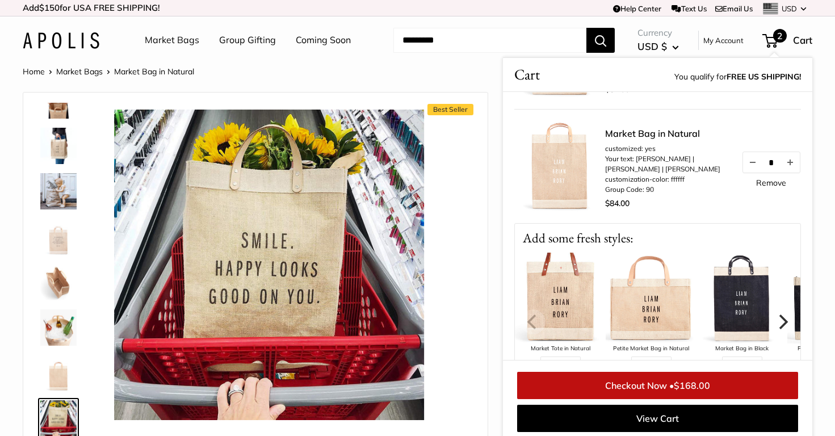
scroll to position [137, 0]
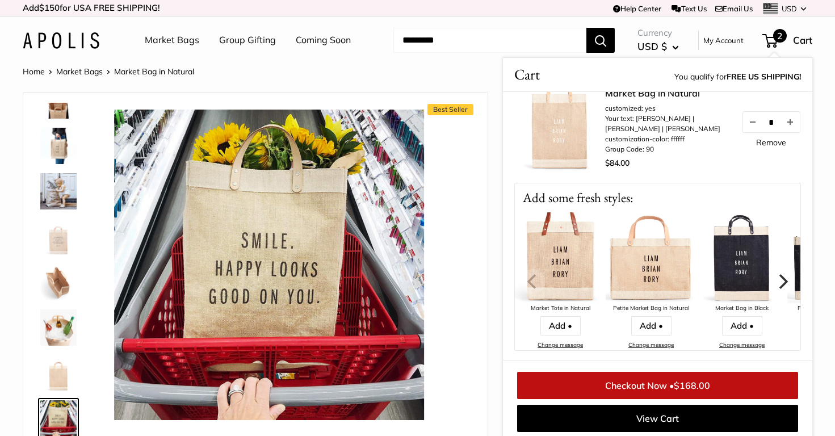
click at [785, 279] on icon "Next" at bounding box center [783, 280] width 9 height 15
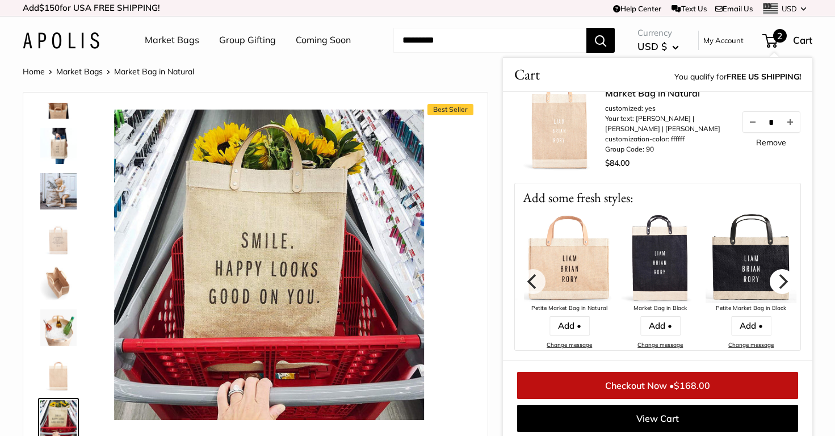
click at [785, 279] on icon "Next" at bounding box center [783, 280] width 9 height 15
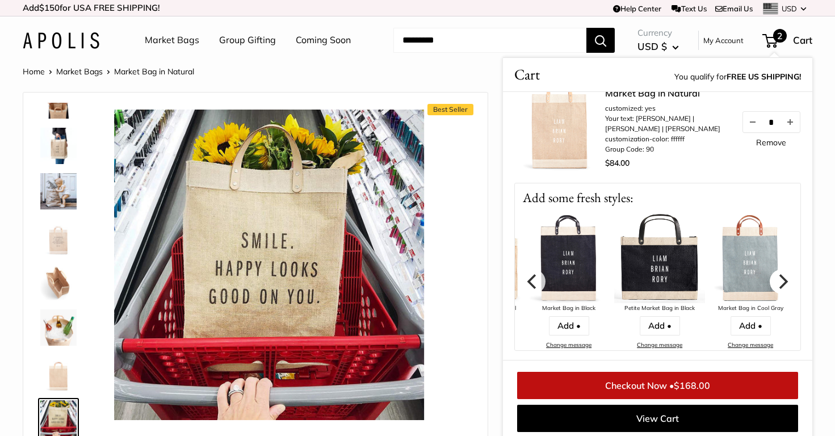
click at [785, 279] on icon "Next" at bounding box center [783, 280] width 9 height 15
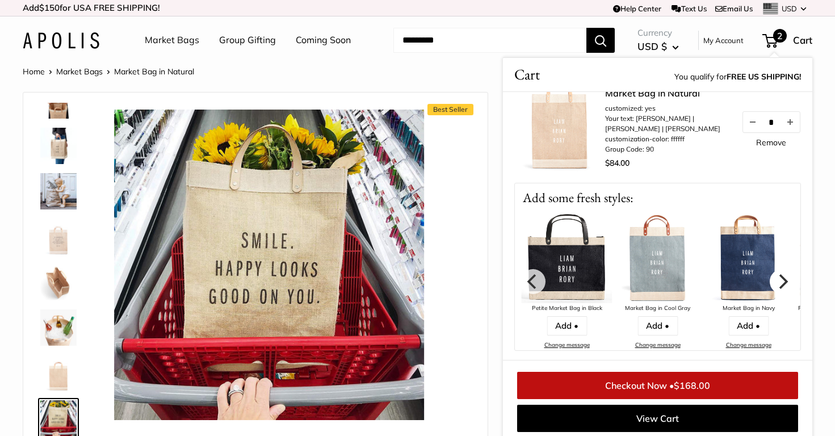
click at [785, 279] on icon "Next" at bounding box center [783, 280] width 9 height 15
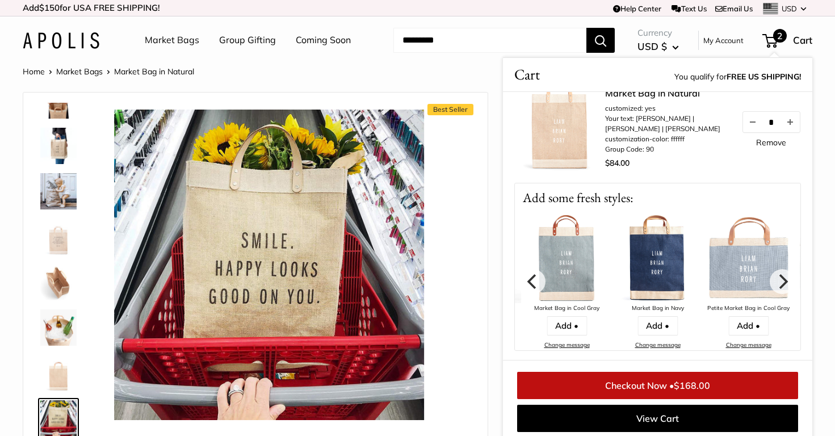
scroll to position [5, 0]
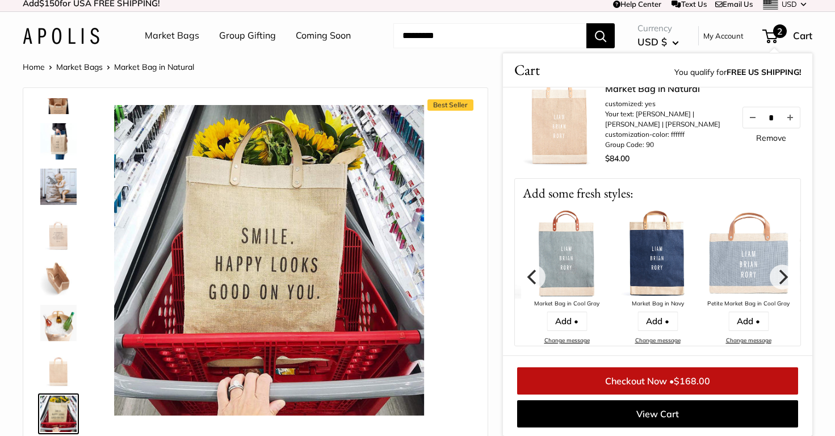
click at [738, 9] on td "Help Center Text Us Email Us *** *** *** *** *** *** *** *** *** *** *** USD US…" at bounding box center [578, 3] width 467 height 16
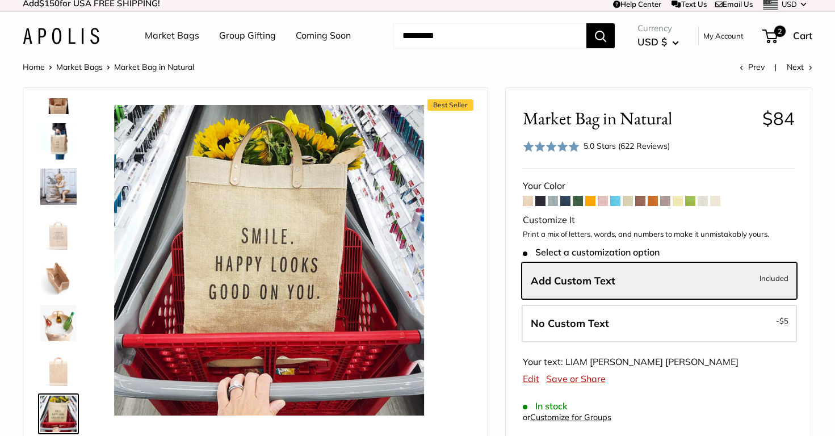
click at [737, 2] on link "Email Us" at bounding box center [733, 3] width 37 height 9
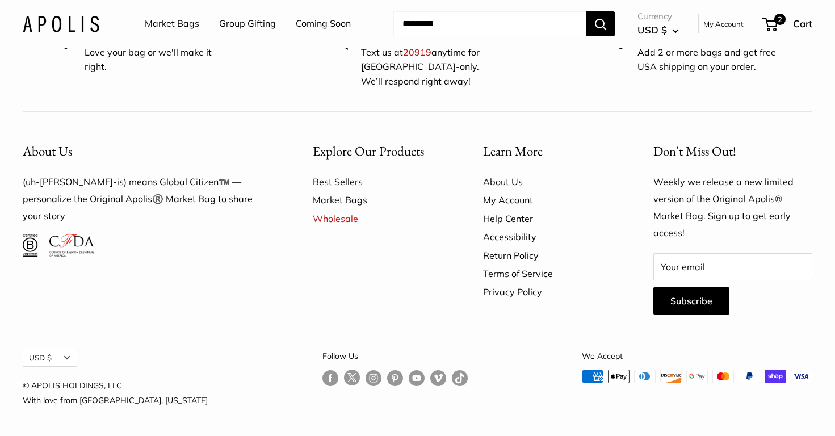
scroll to position [3791, 0]
click at [525, 218] on link "Help Center" at bounding box center [548, 218] width 130 height 18
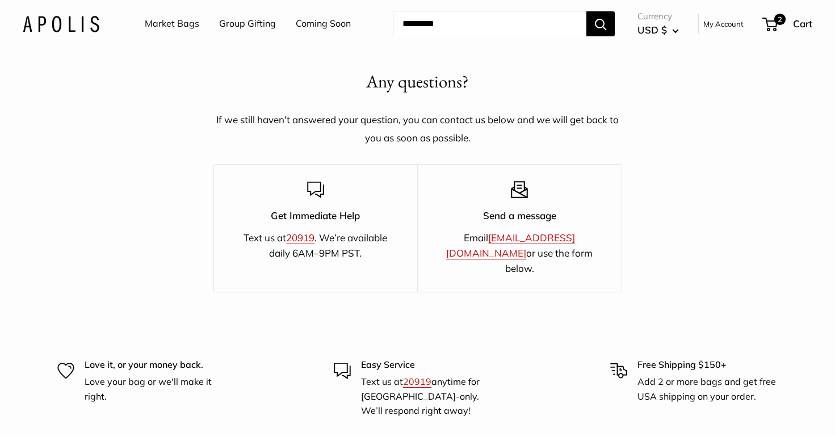
scroll to position [1922, 0]
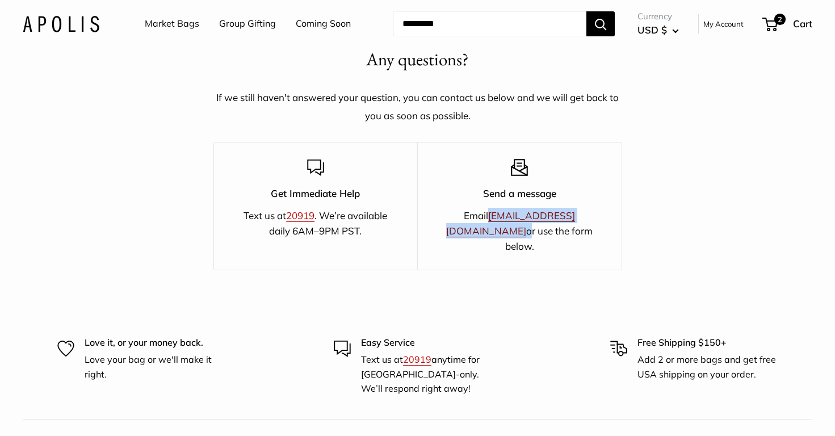
drag, startPoint x: 574, startPoint y: 219, endPoint x: 466, endPoint y: 215, distance: 108.4
click at [466, 215] on p "Email hello@apolisglobal.com or use the form below." at bounding box center [519, 231] width 164 height 47
copy p "[EMAIL_ADDRESS][DOMAIN_NAME]"
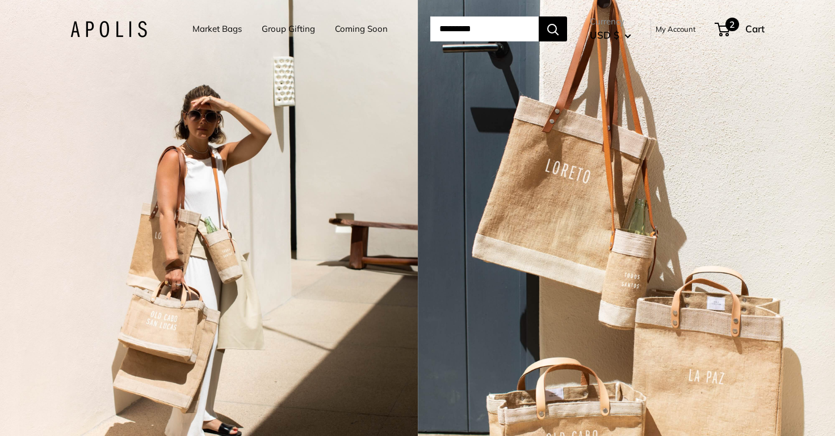
click at [730, 30] on span "2" at bounding box center [721, 30] width 15 height 14
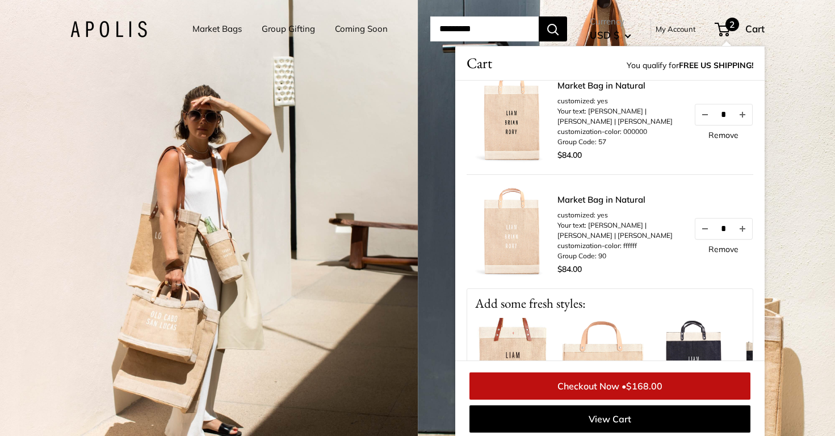
scroll to position [24, 0]
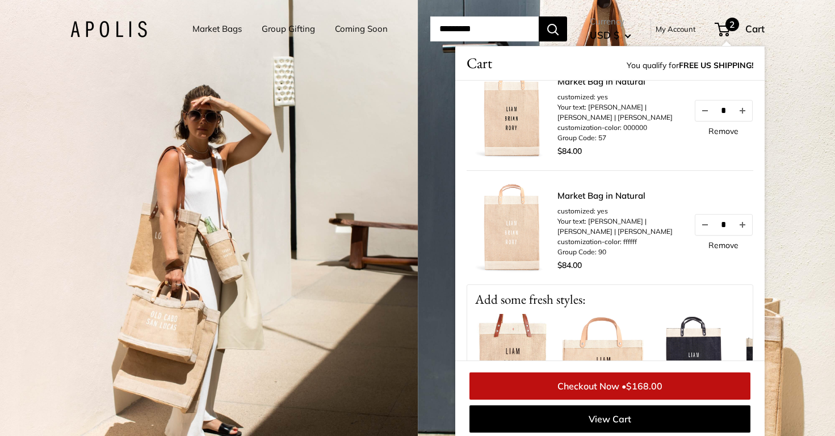
click at [735, 135] on link "Remove" at bounding box center [723, 131] width 30 height 8
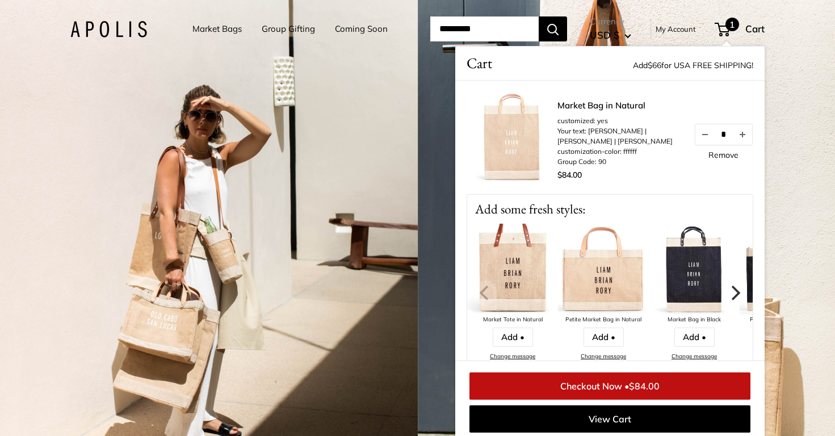
click at [610, 389] on link "Checkout Now • $84.00" at bounding box center [609, 385] width 281 height 27
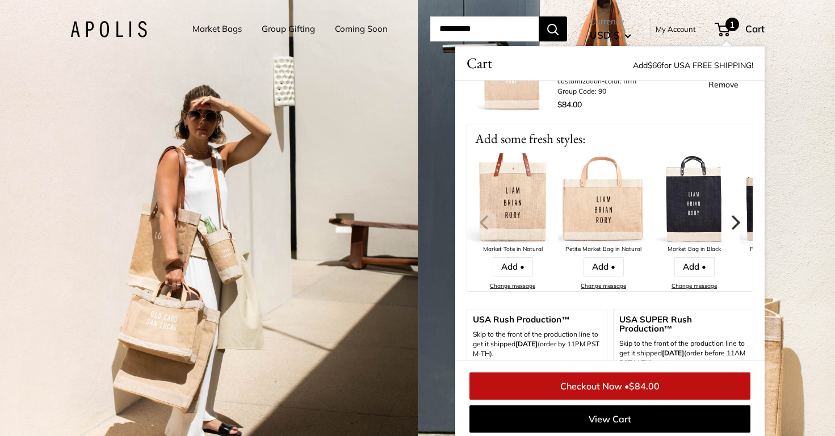
scroll to position [74, 0]
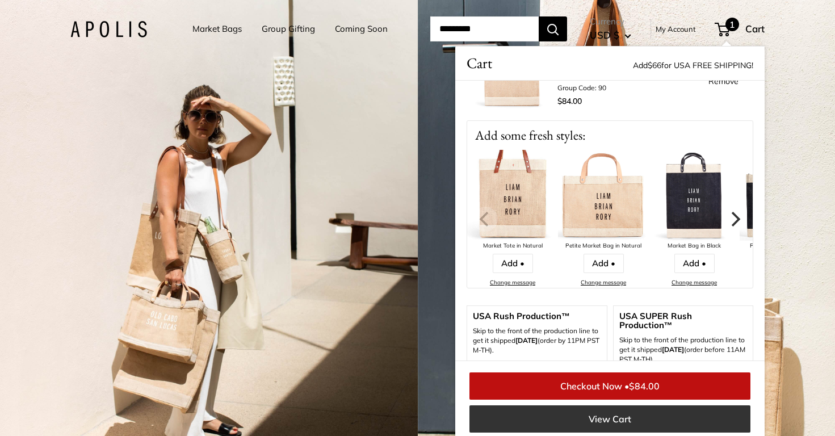
click at [620, 418] on link "View Cart" at bounding box center [609, 418] width 281 height 27
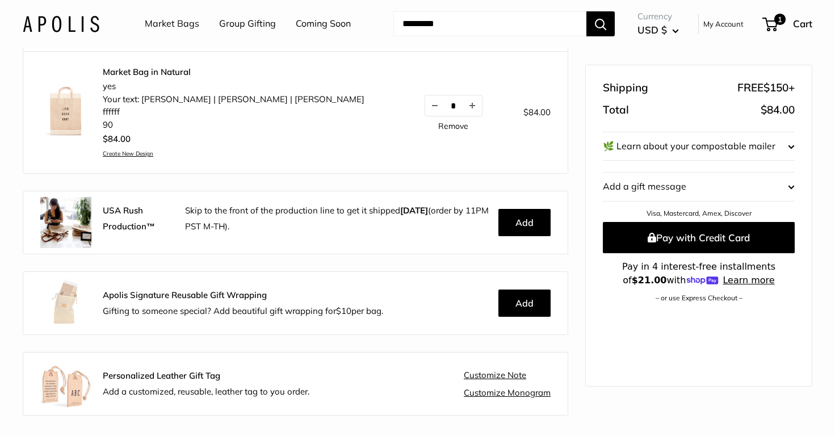
scroll to position [188, 0]
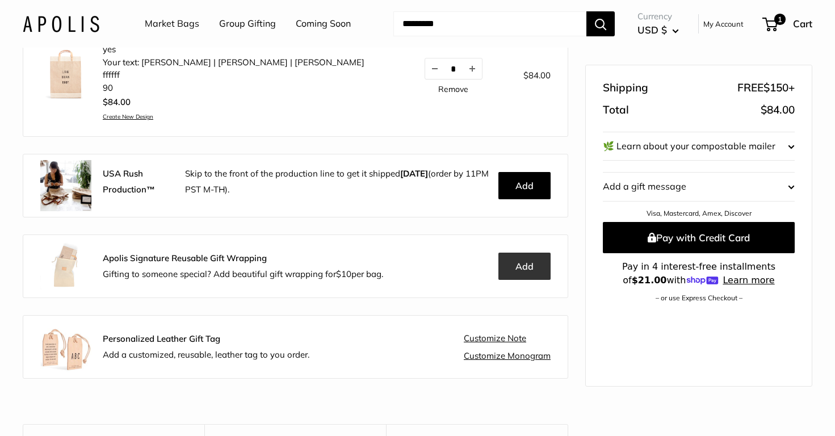
click at [533, 267] on button "Add" at bounding box center [524, 265] width 52 height 27
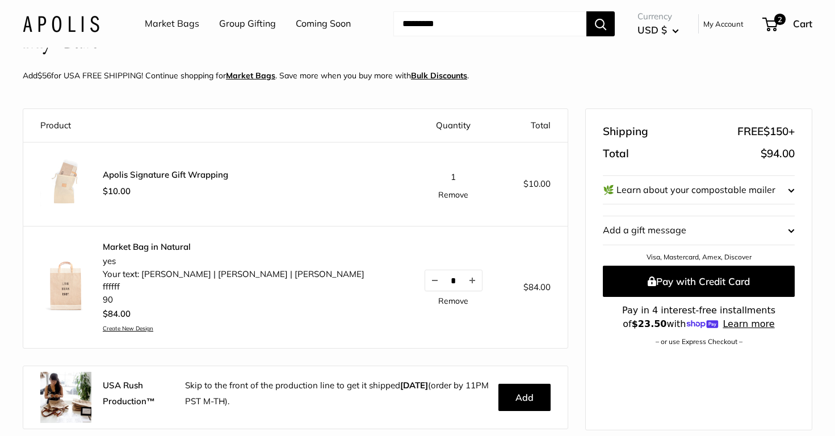
scroll to position [85, 0]
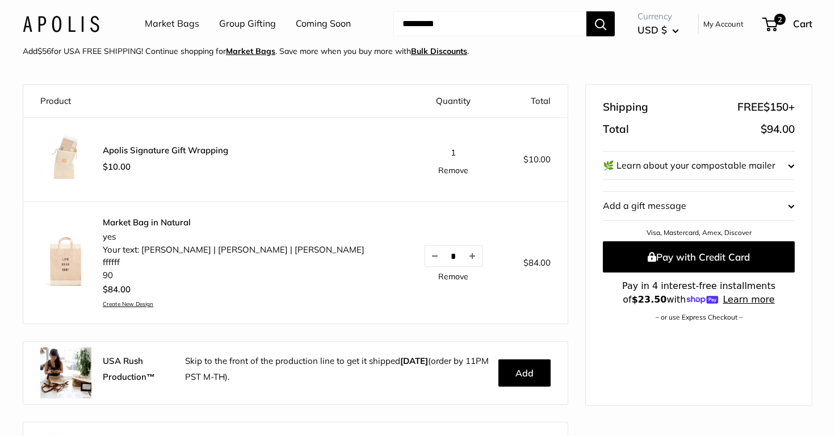
click at [438, 171] on link "Remove" at bounding box center [453, 170] width 30 height 8
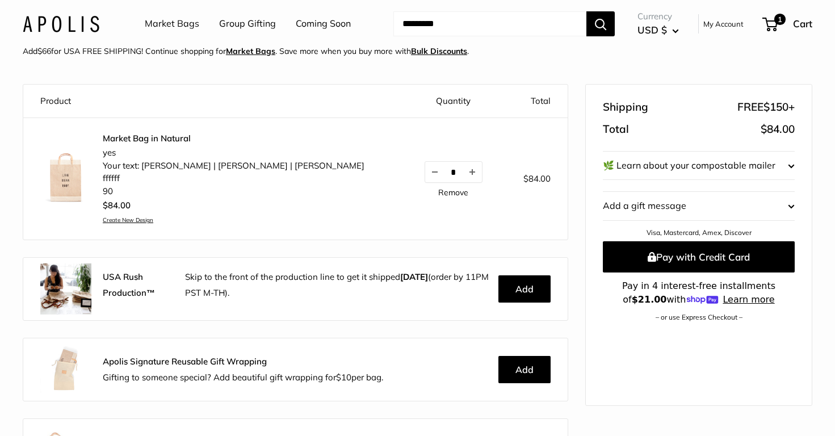
scroll to position [0, 0]
